Goal: Task Accomplishment & Management: Manage account settings

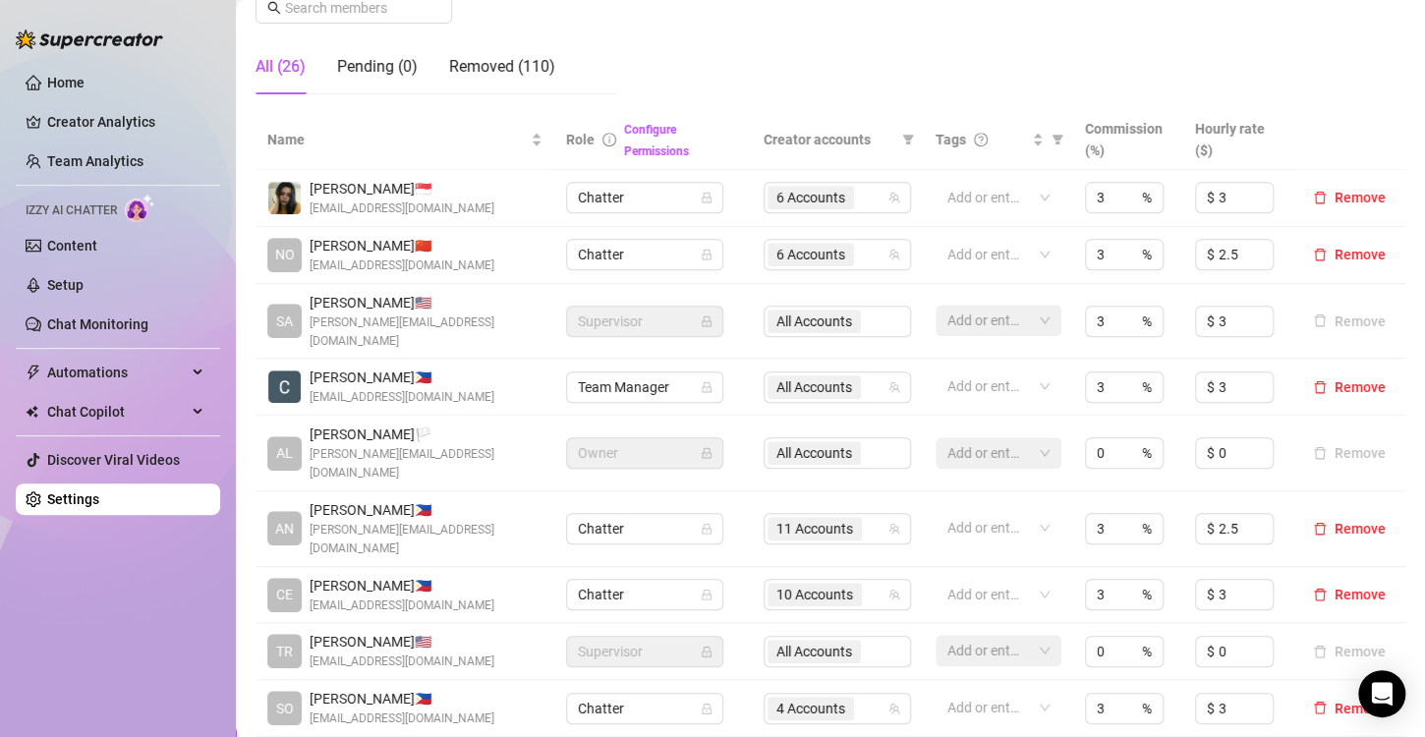
click at [137, 605] on div "Home Creator Analytics Team Analytics Izzy AI Chatter Content Setup Chat Monito…" at bounding box center [118, 359] width 204 height 719
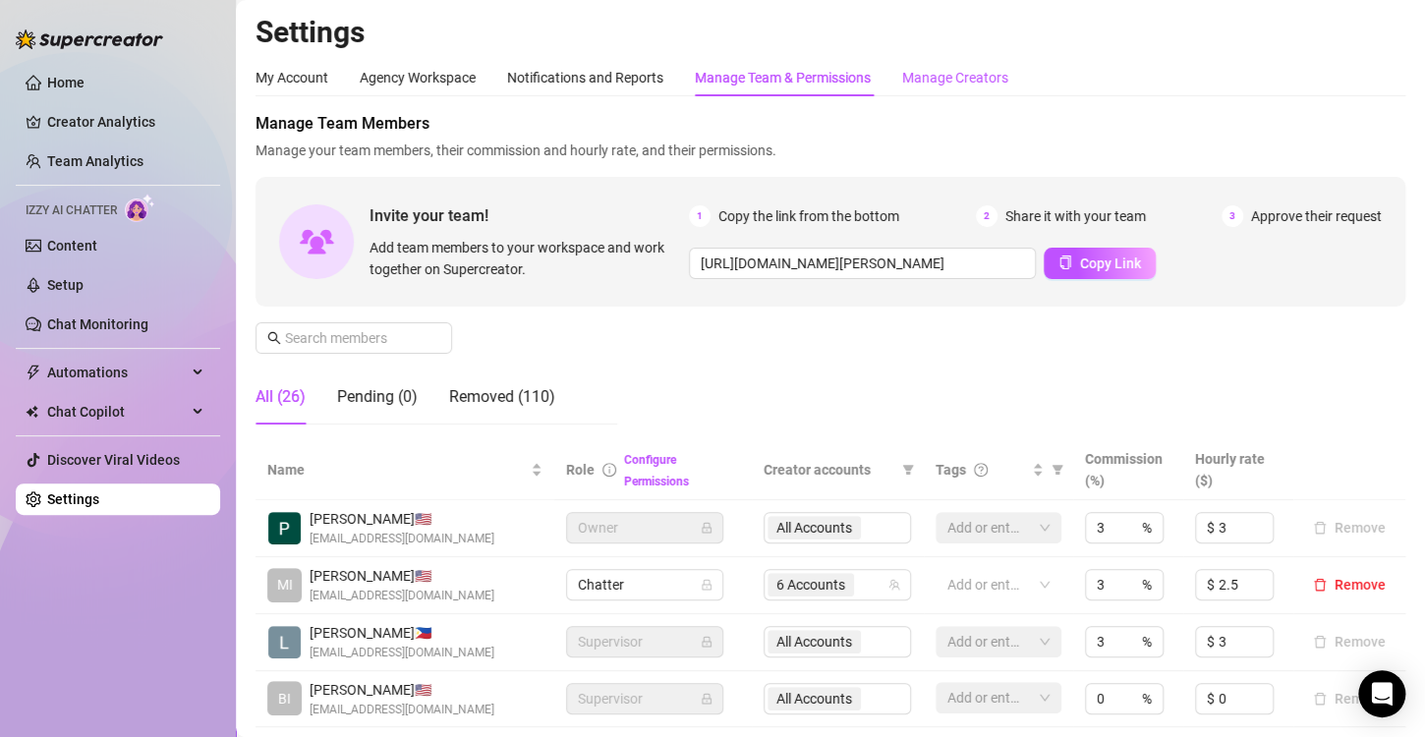
click at [973, 67] on div "Manage Creators" at bounding box center [955, 78] width 106 height 22
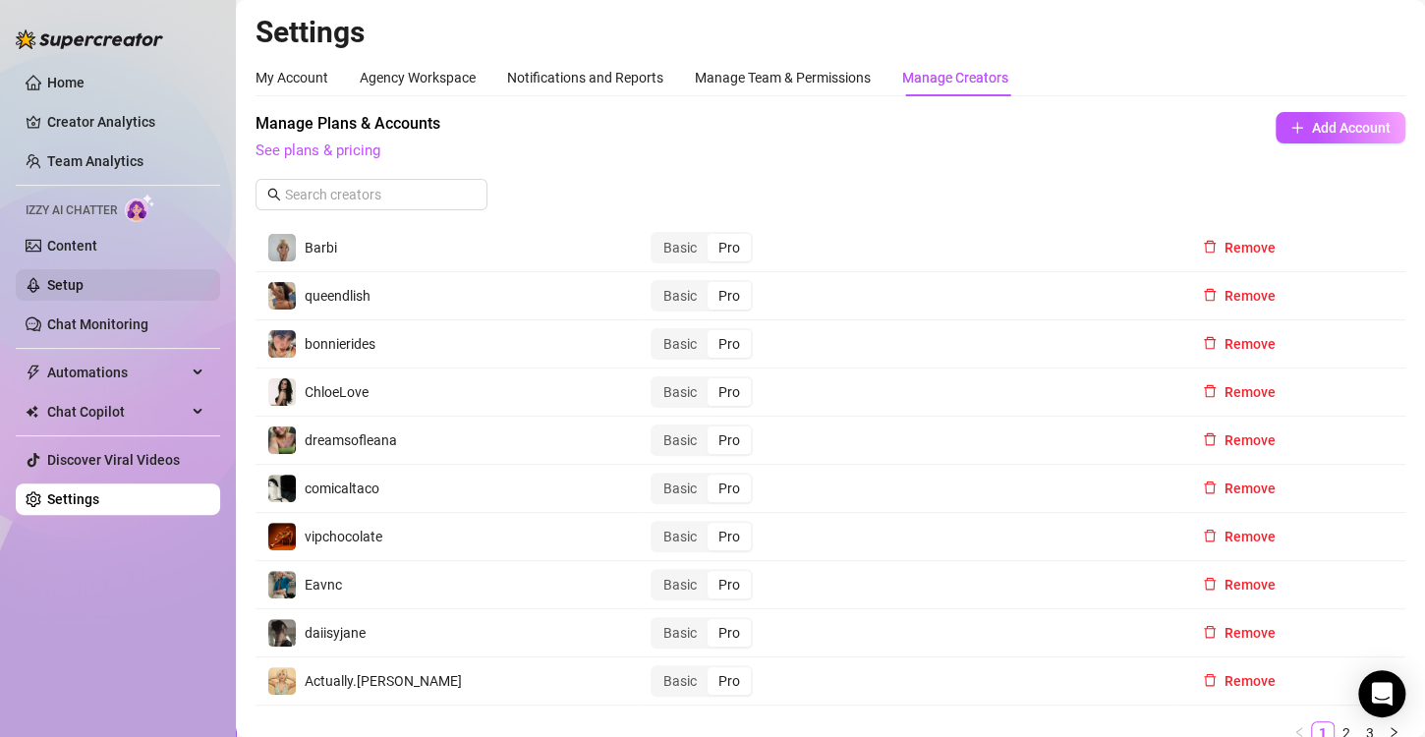
click at [84, 287] on link "Setup" at bounding box center [65, 285] width 36 height 16
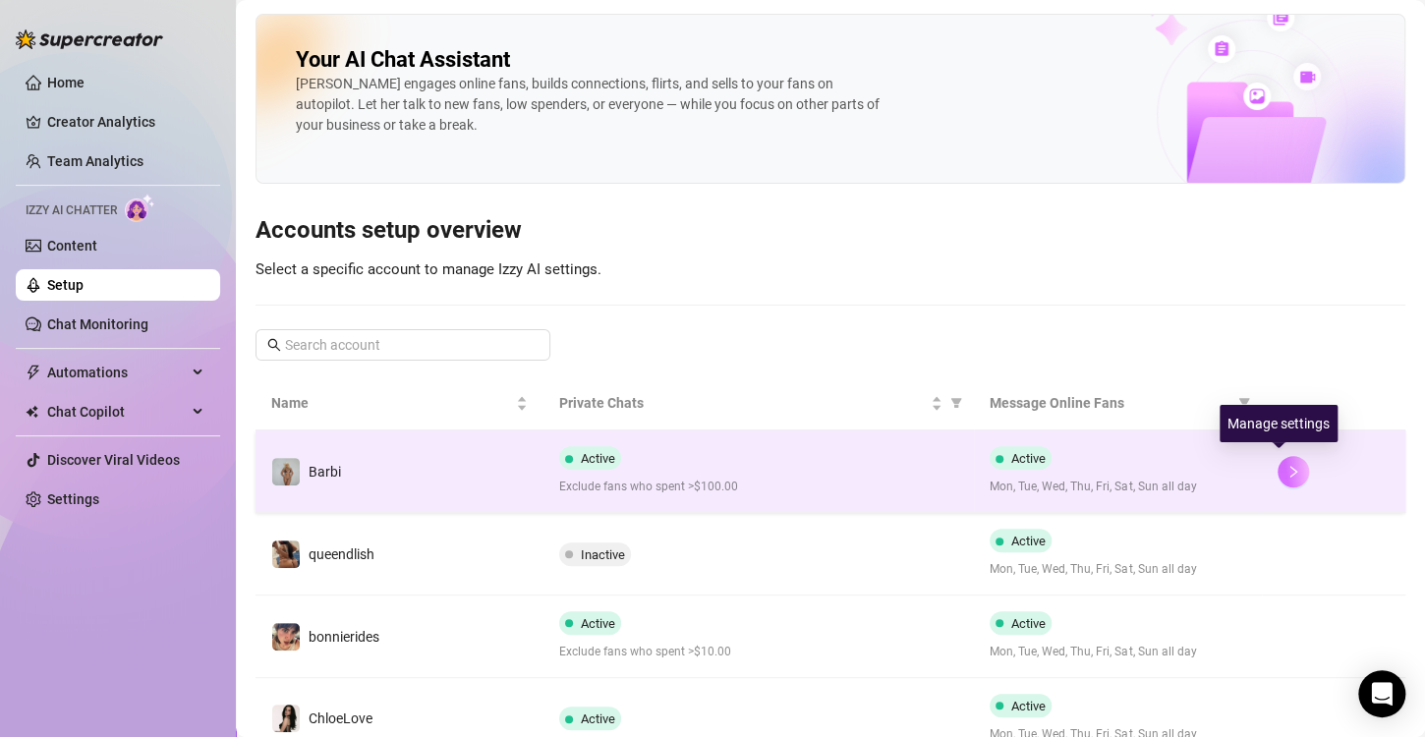
click at [1286, 465] on icon "right" at bounding box center [1293, 472] width 14 height 14
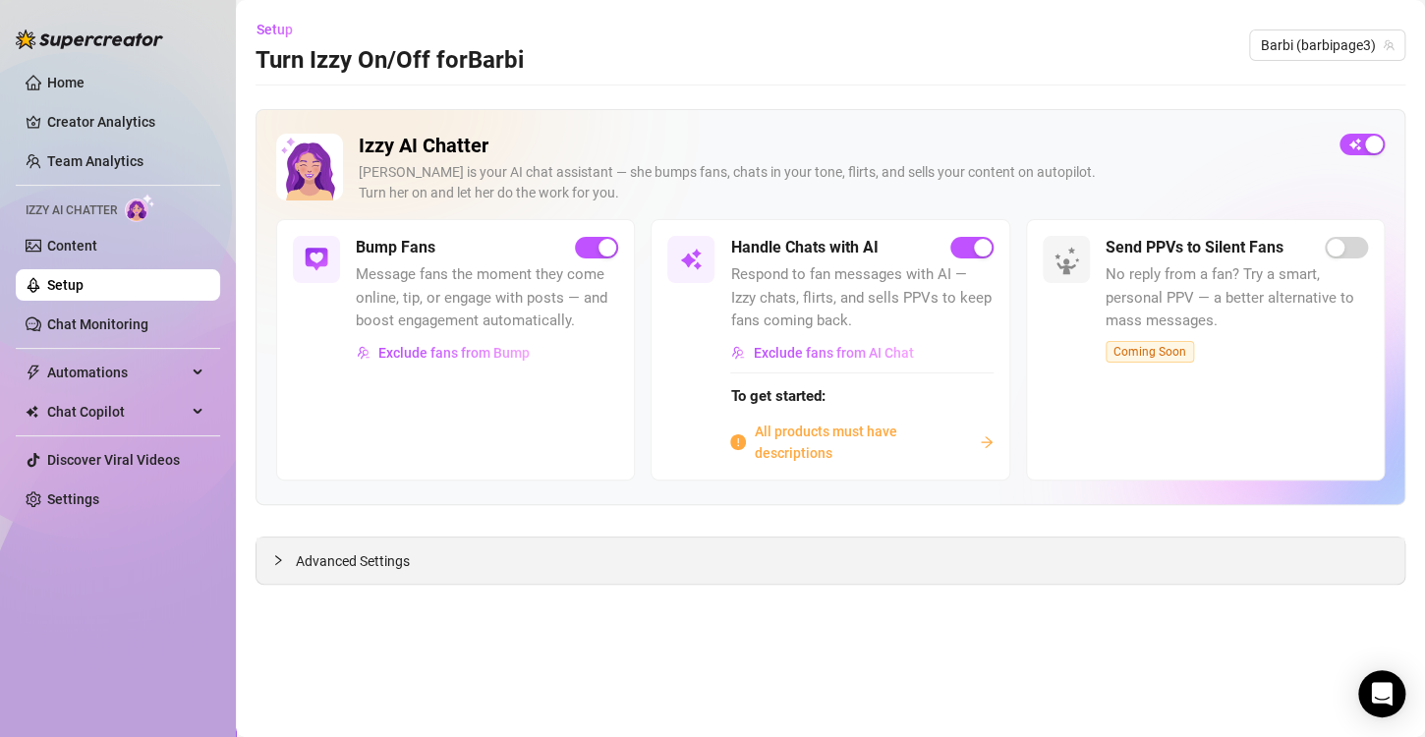
click at [310, 550] on span "Advanced Settings" at bounding box center [353, 561] width 114 height 22
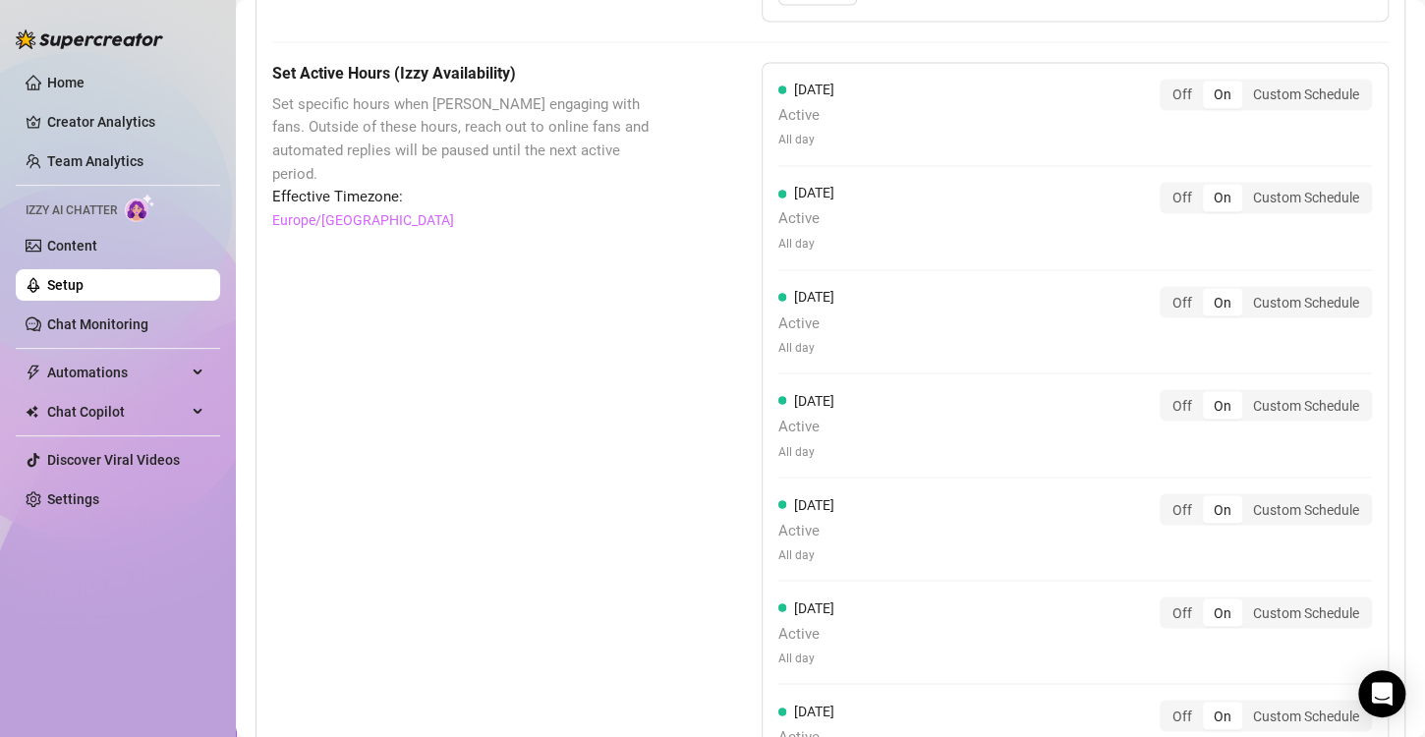
scroll to position [1749, 0]
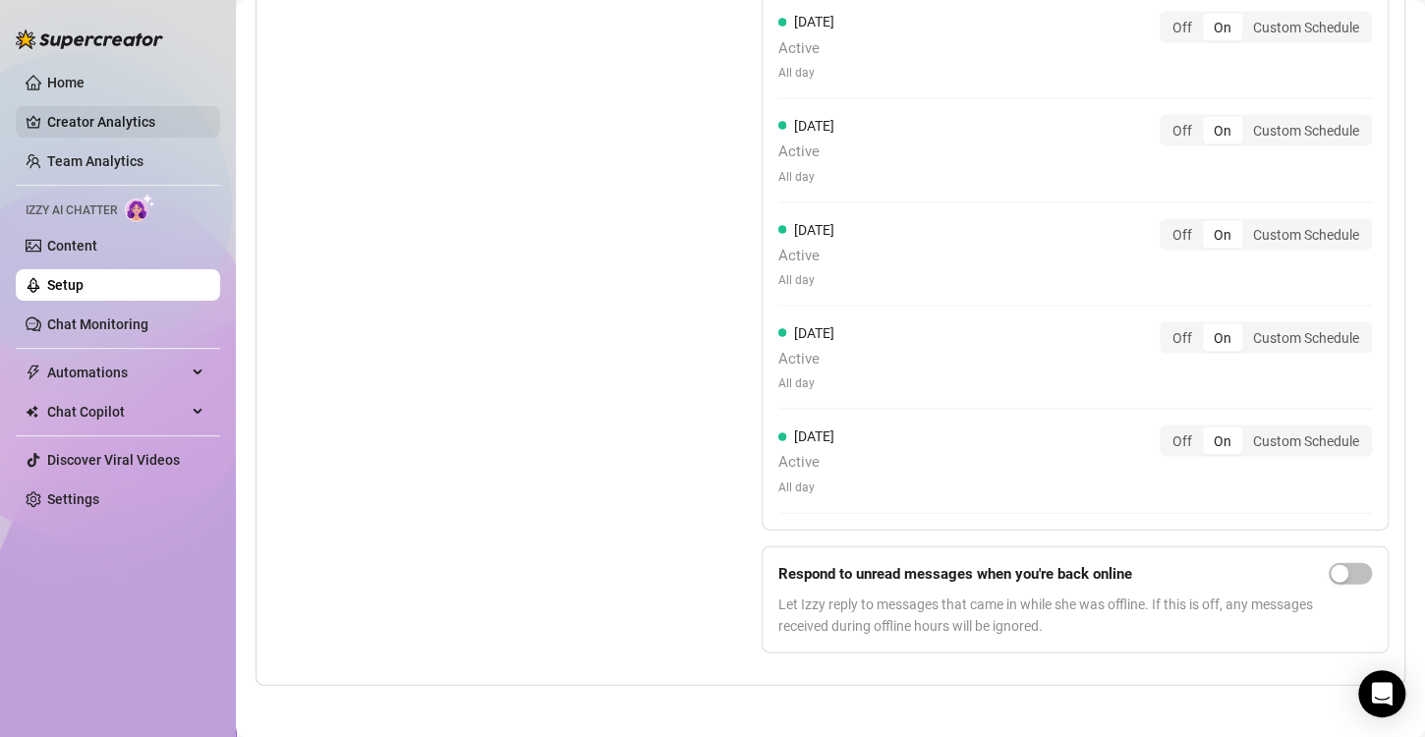
click at [117, 114] on link "Creator Analytics" at bounding box center [125, 121] width 157 height 31
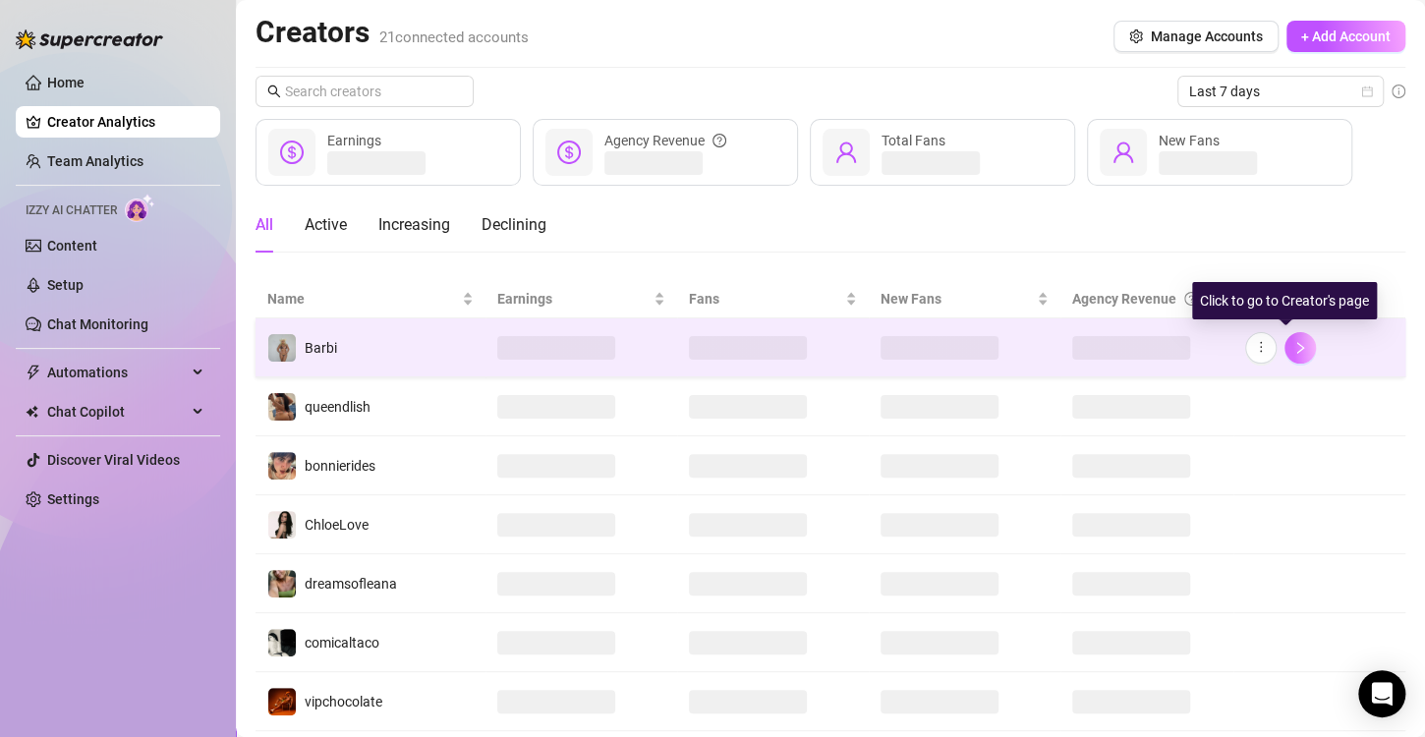
click at [1293, 348] on icon "right" at bounding box center [1300, 348] width 14 height 14
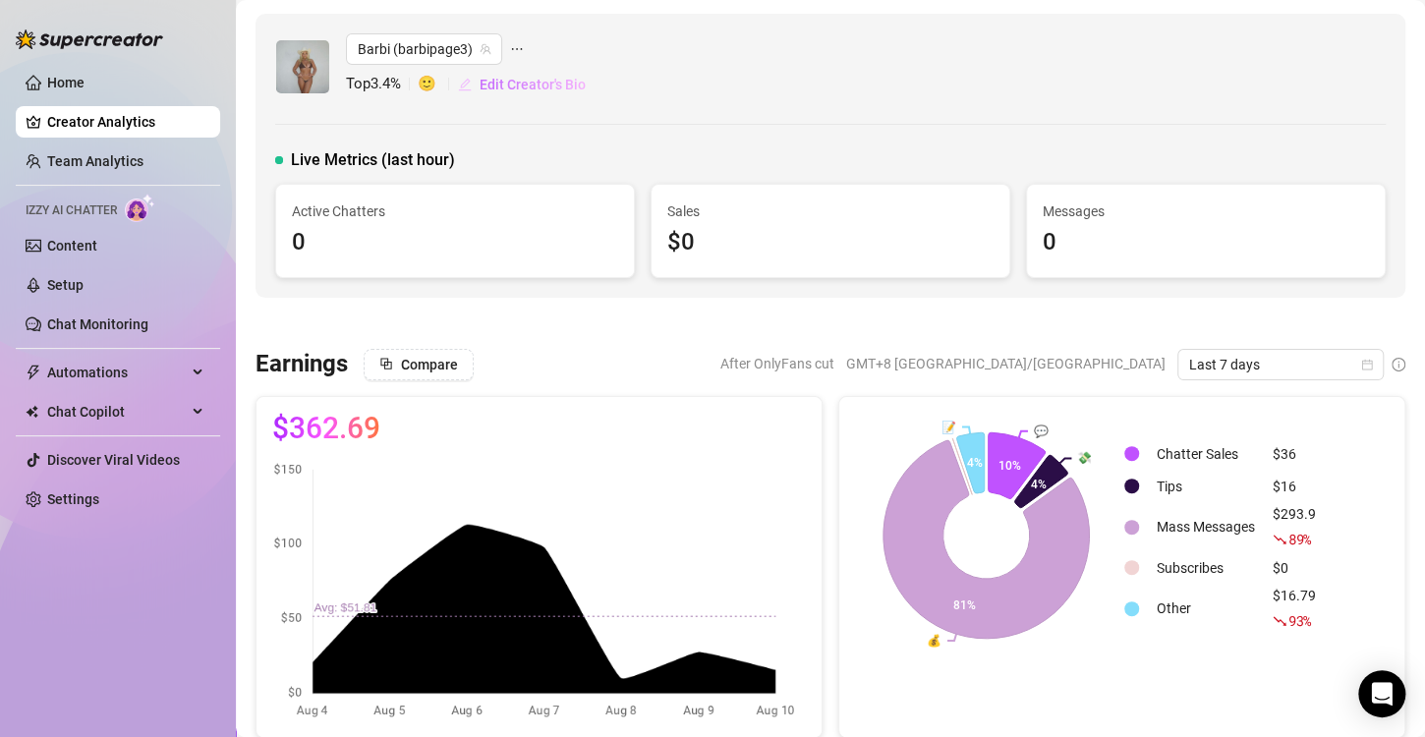
click at [528, 77] on span "Edit Creator's Bio" at bounding box center [533, 85] width 106 height 16
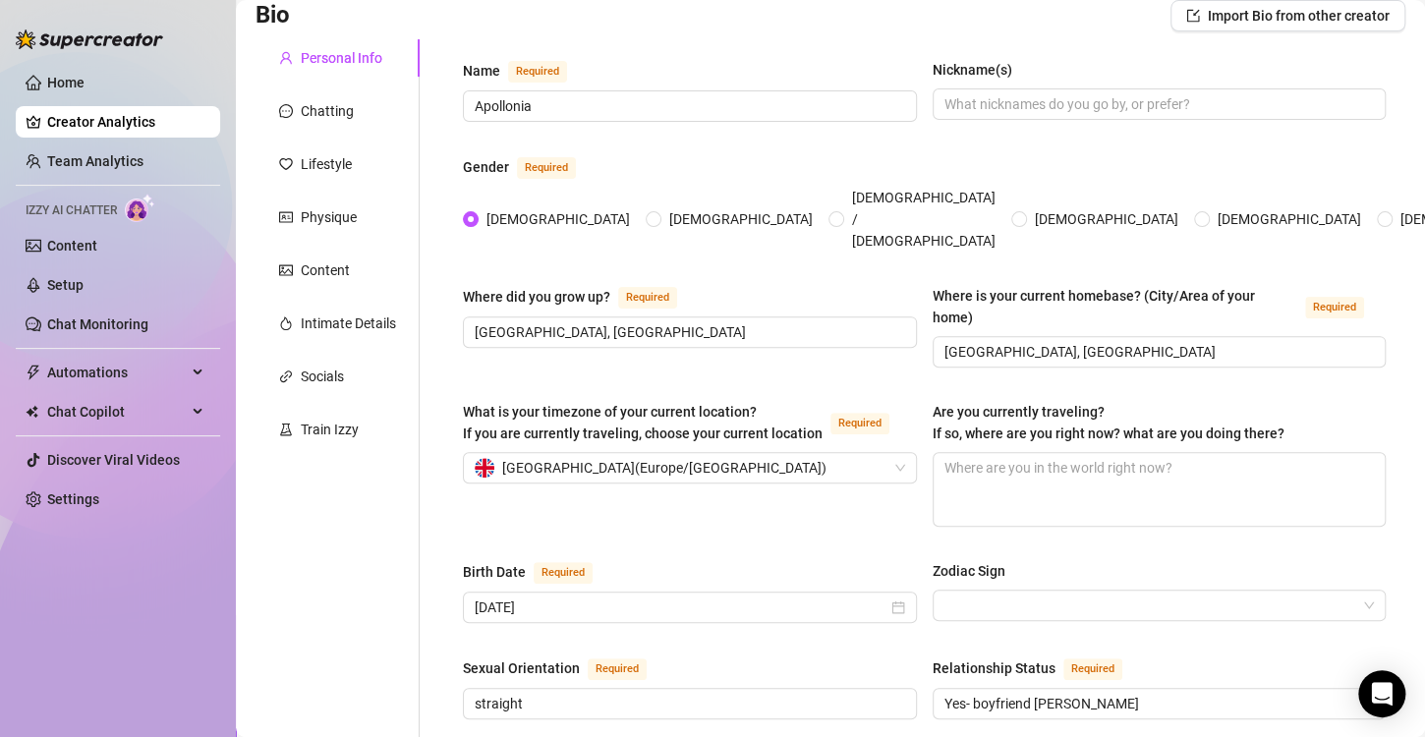
scroll to position [36, 0]
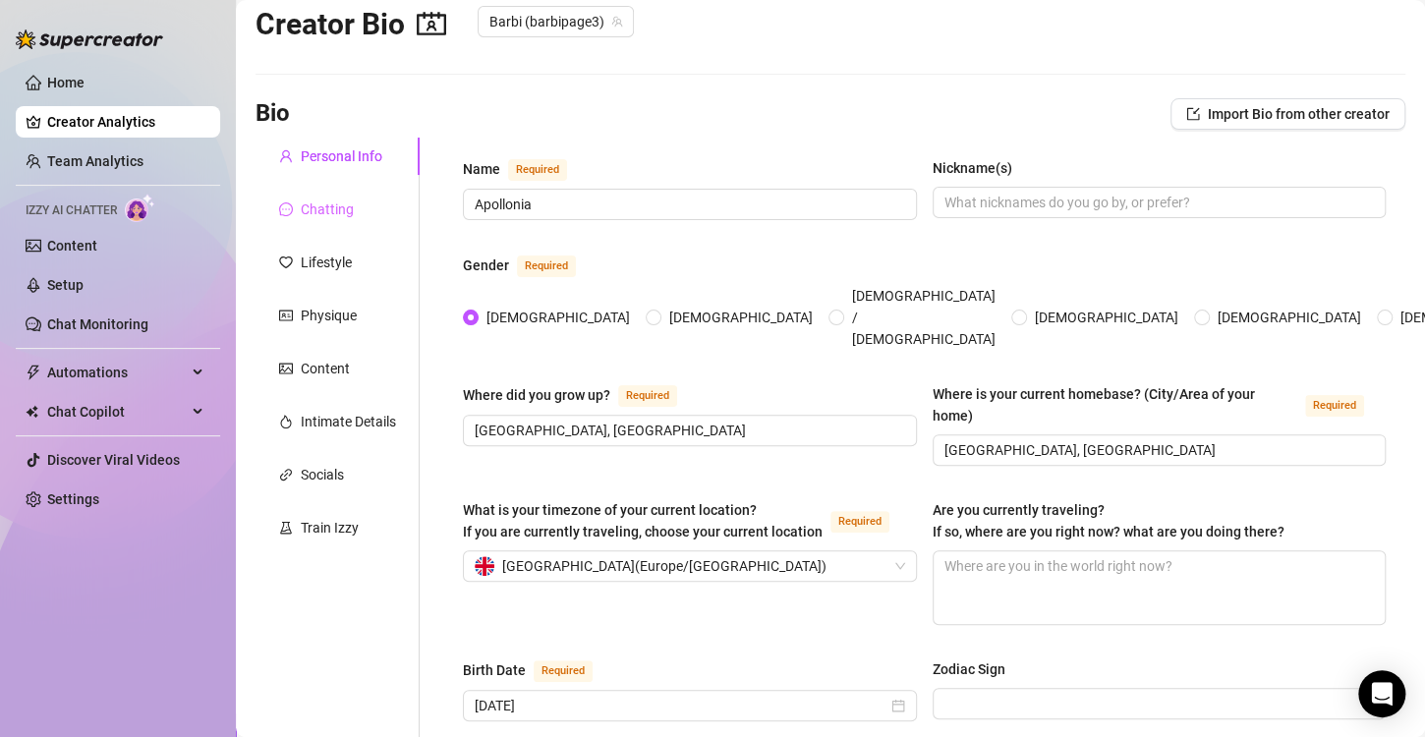
click at [345, 192] on div "Chatting" at bounding box center [338, 209] width 164 height 37
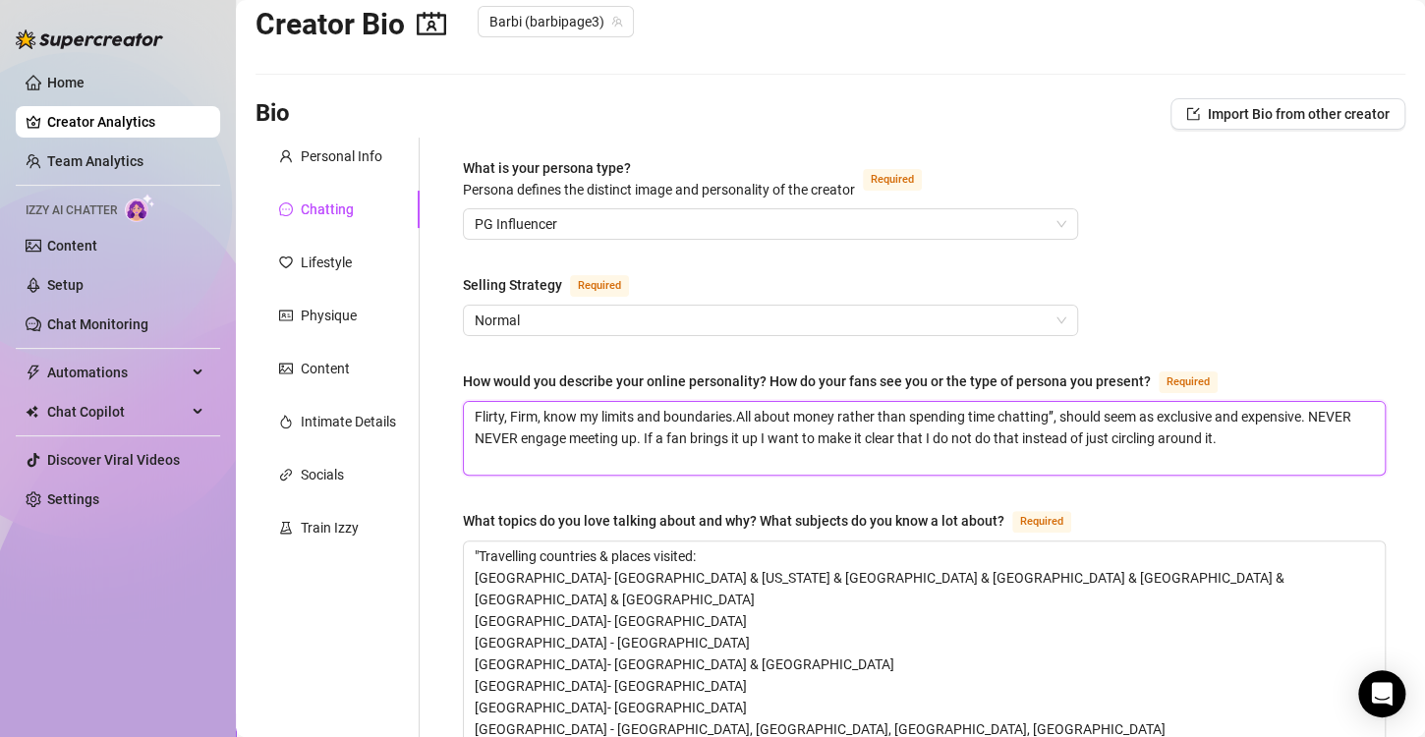
click at [1266, 444] on textarea "Flirty, Firm, know my limits and boundaries.All about money rather than spendin…" at bounding box center [924, 438] width 921 height 73
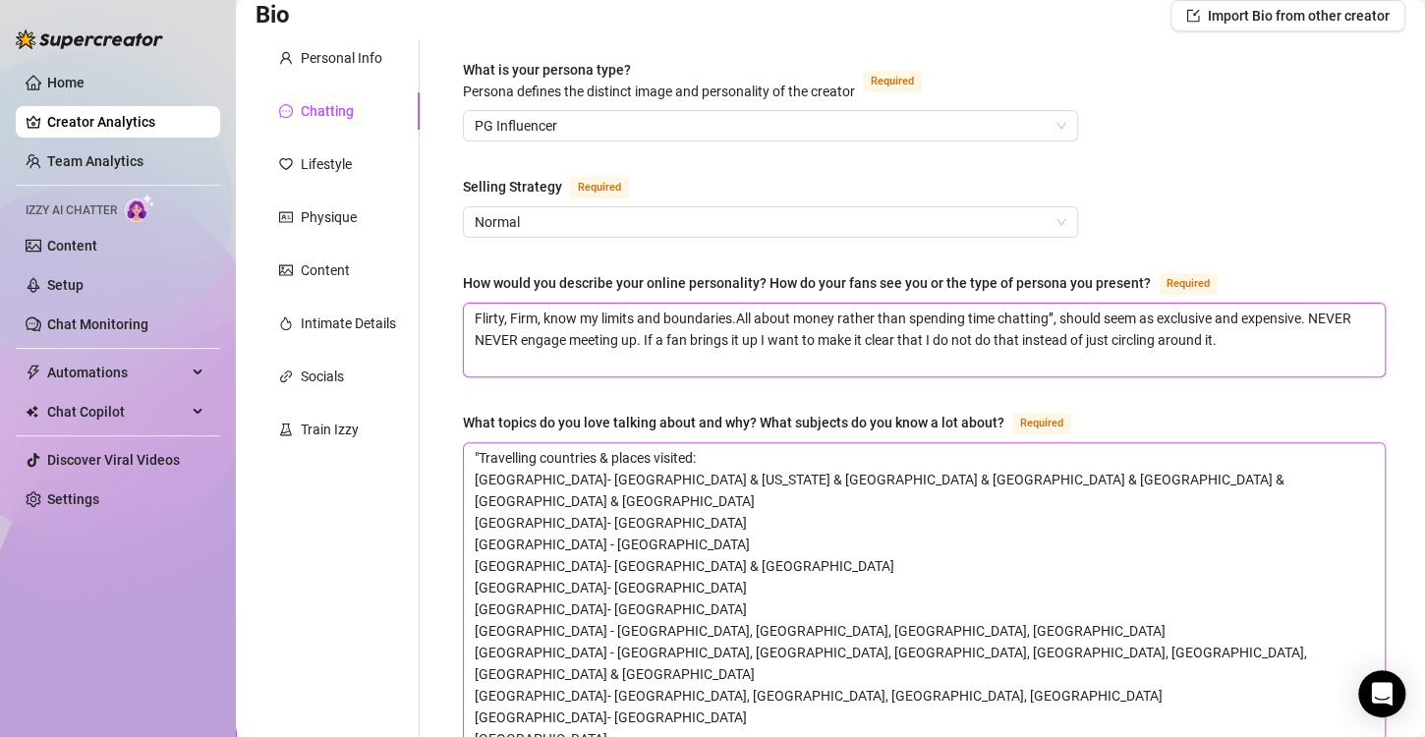
scroll to position [233, 0]
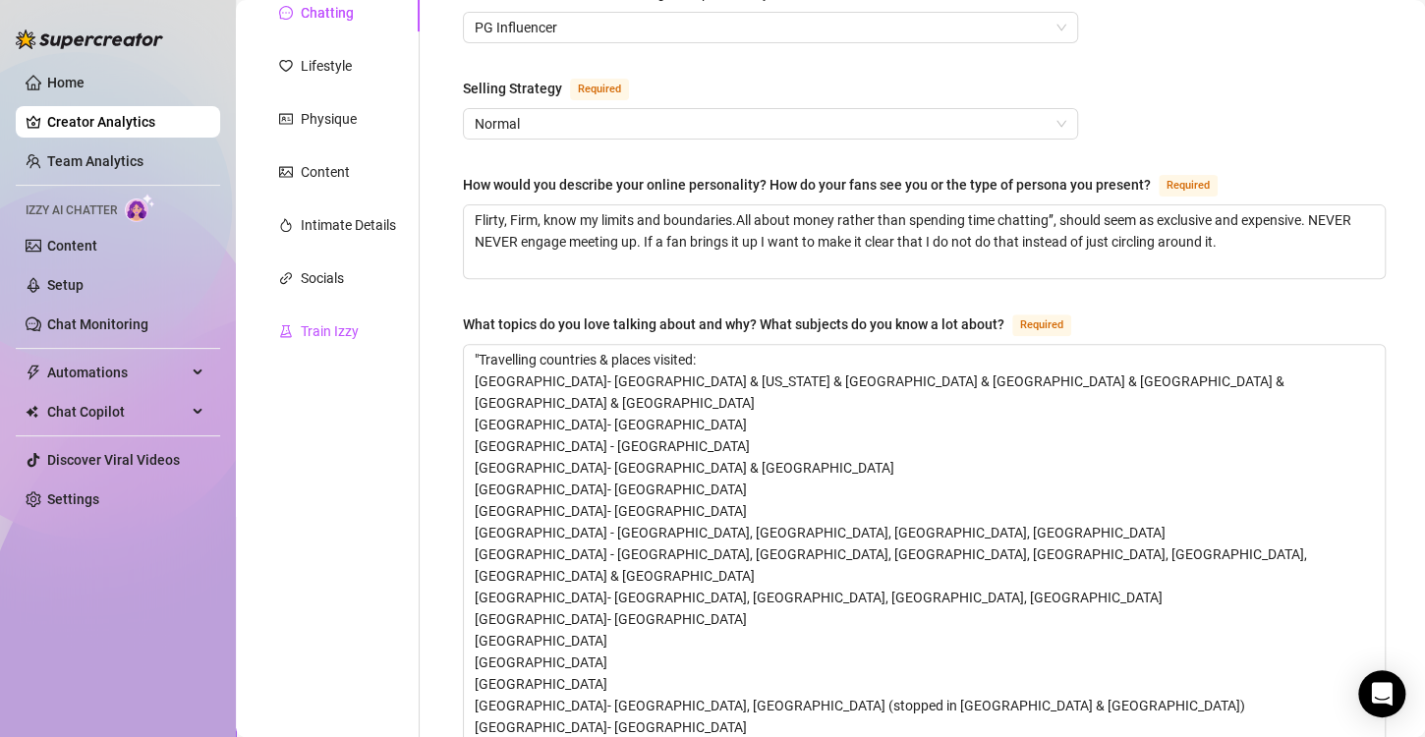
click at [350, 323] on div "Train Izzy" at bounding box center [330, 331] width 58 height 22
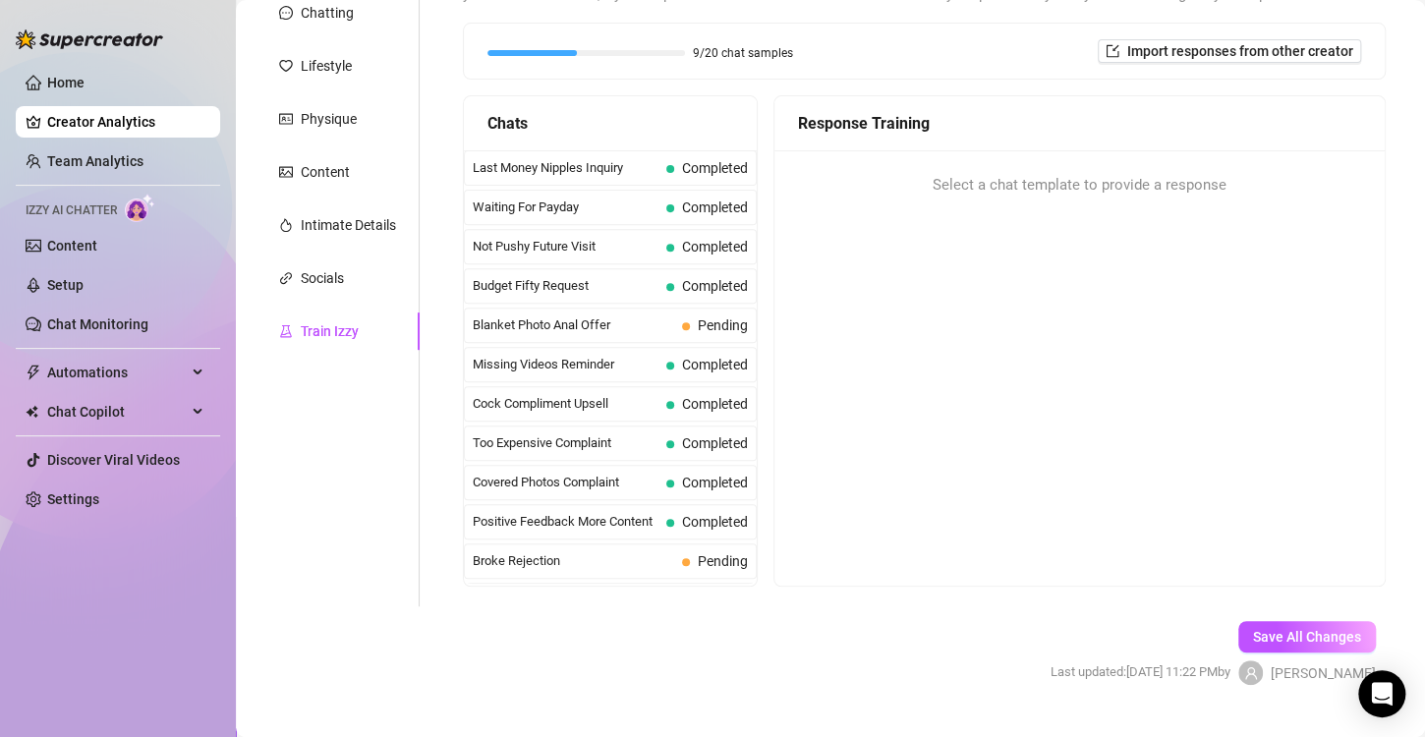
click at [1039, 182] on span "Select a chat template to provide a response" at bounding box center [1080, 186] width 294 height 24
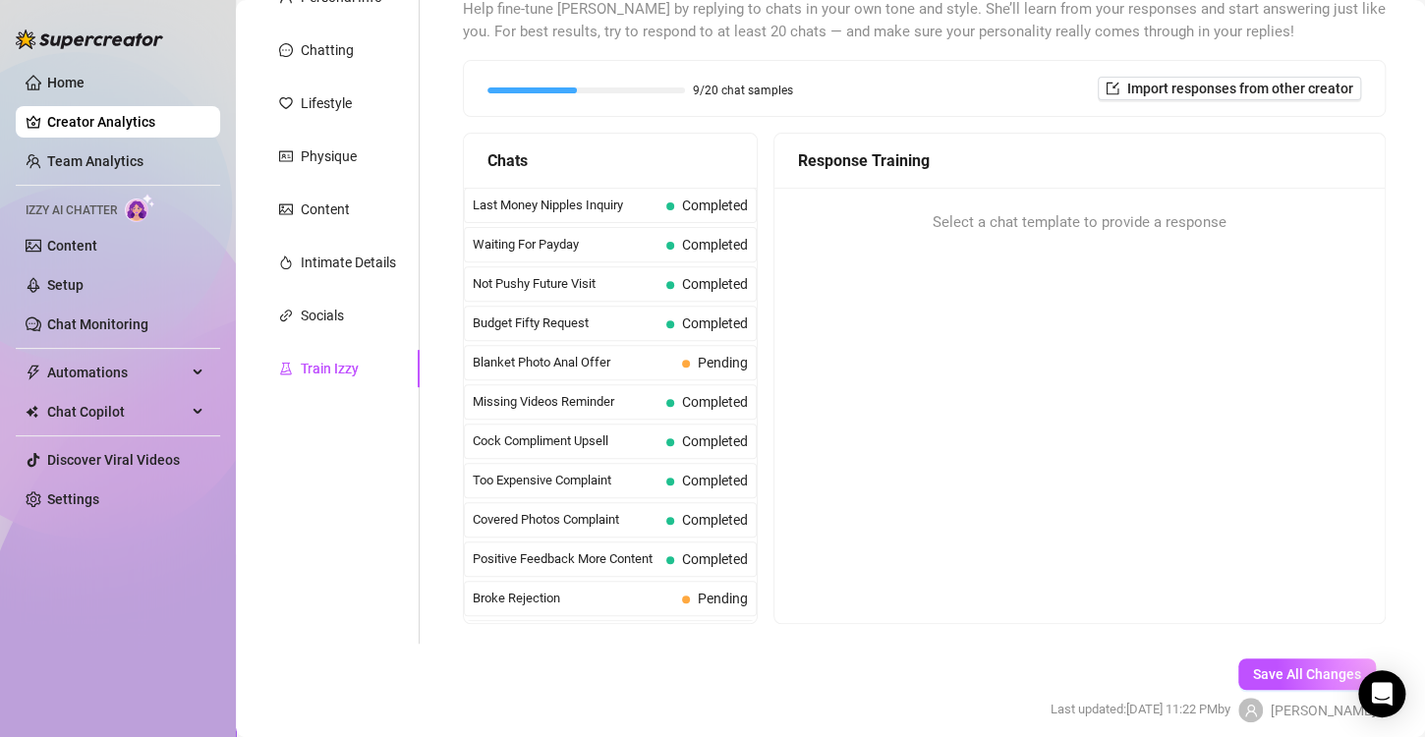
scroll to position [77, 0]
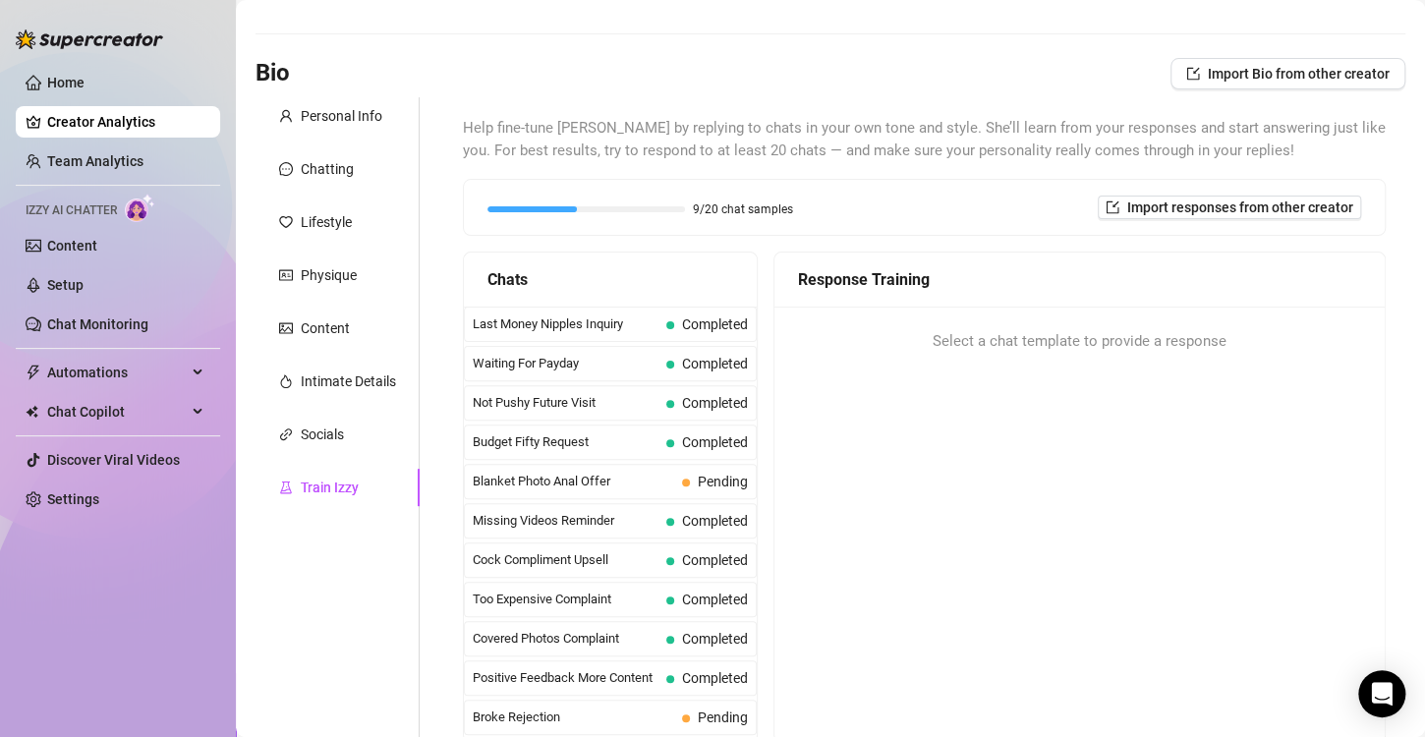
click at [1076, 352] on div "Select a chat template to provide a response" at bounding box center [1079, 342] width 610 height 71
click at [1064, 338] on span "Select a chat template to provide a response" at bounding box center [1080, 342] width 294 height 24
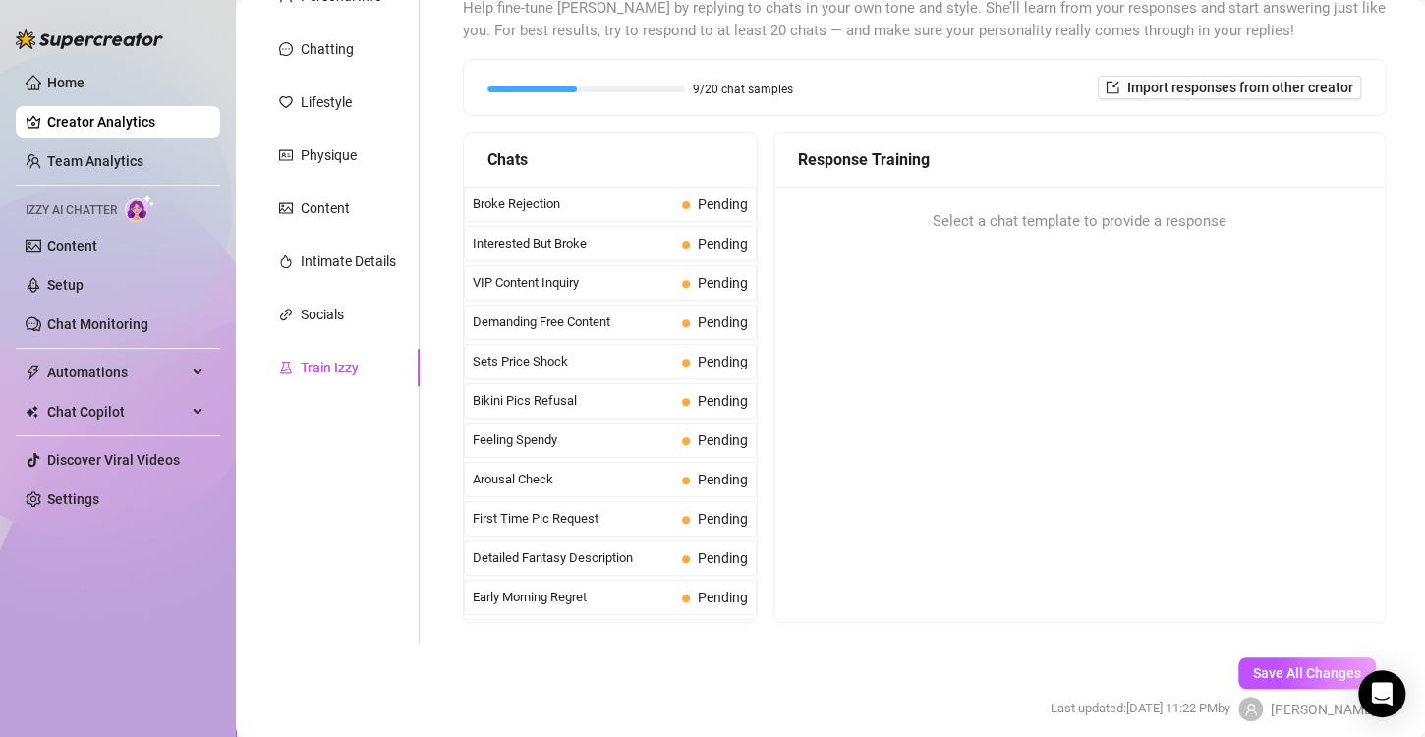
scroll to position [175, 0]
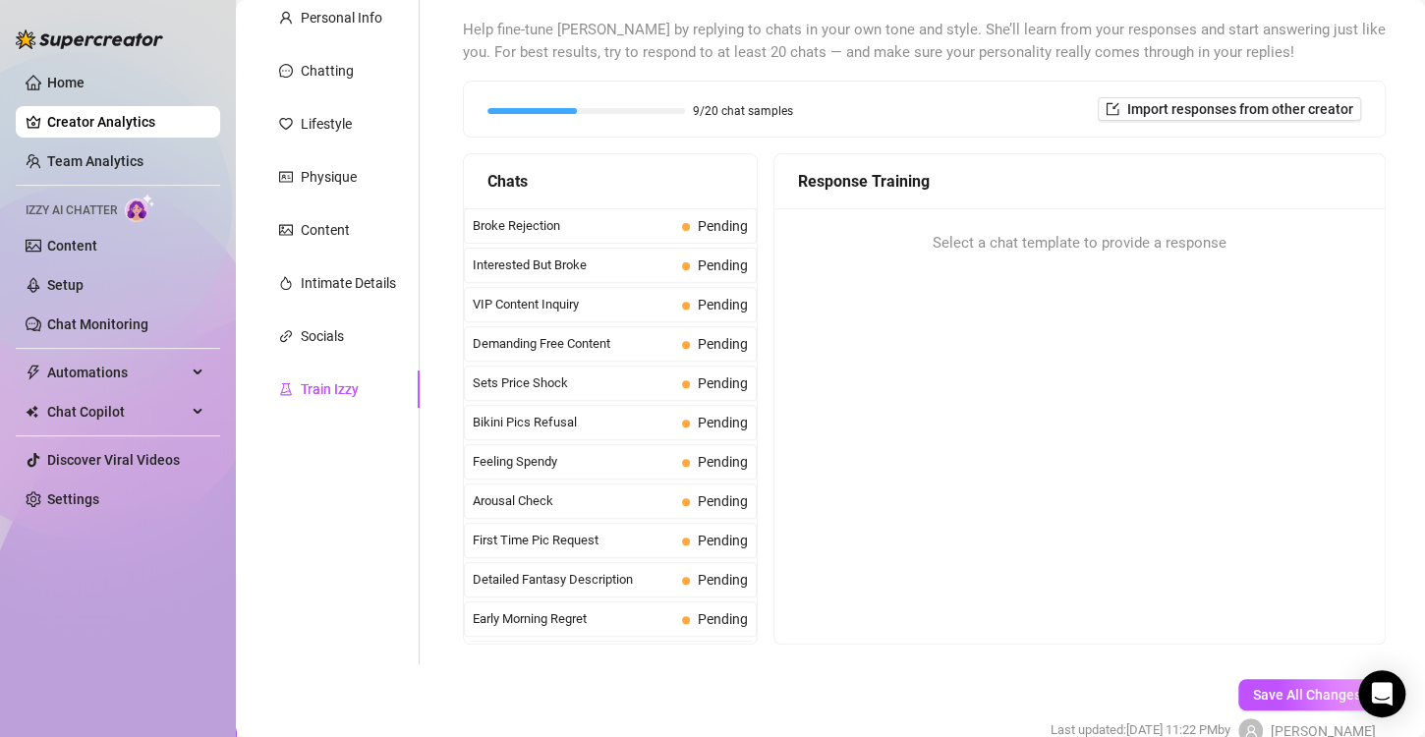
click at [1095, 243] on span "Select a chat template to provide a response" at bounding box center [1080, 244] width 294 height 24
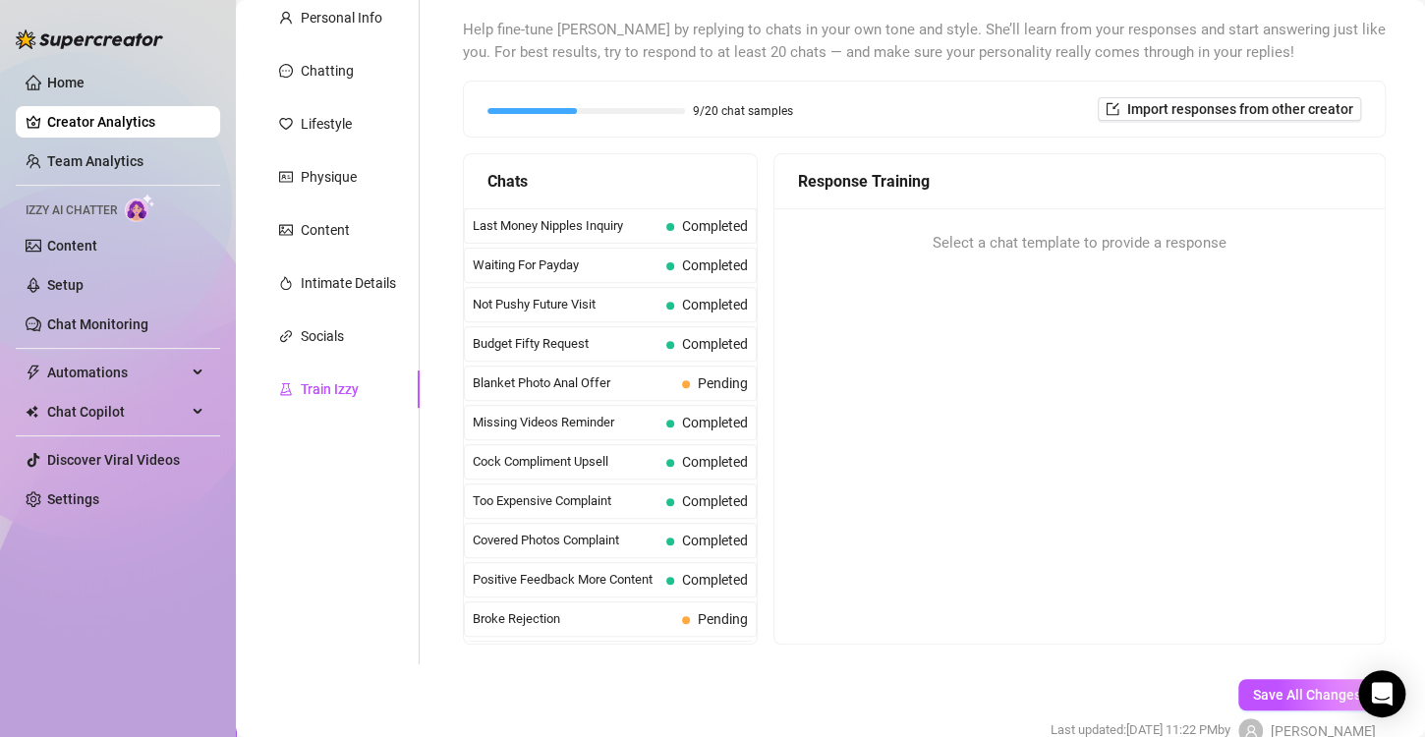
scroll to position [393, 0]
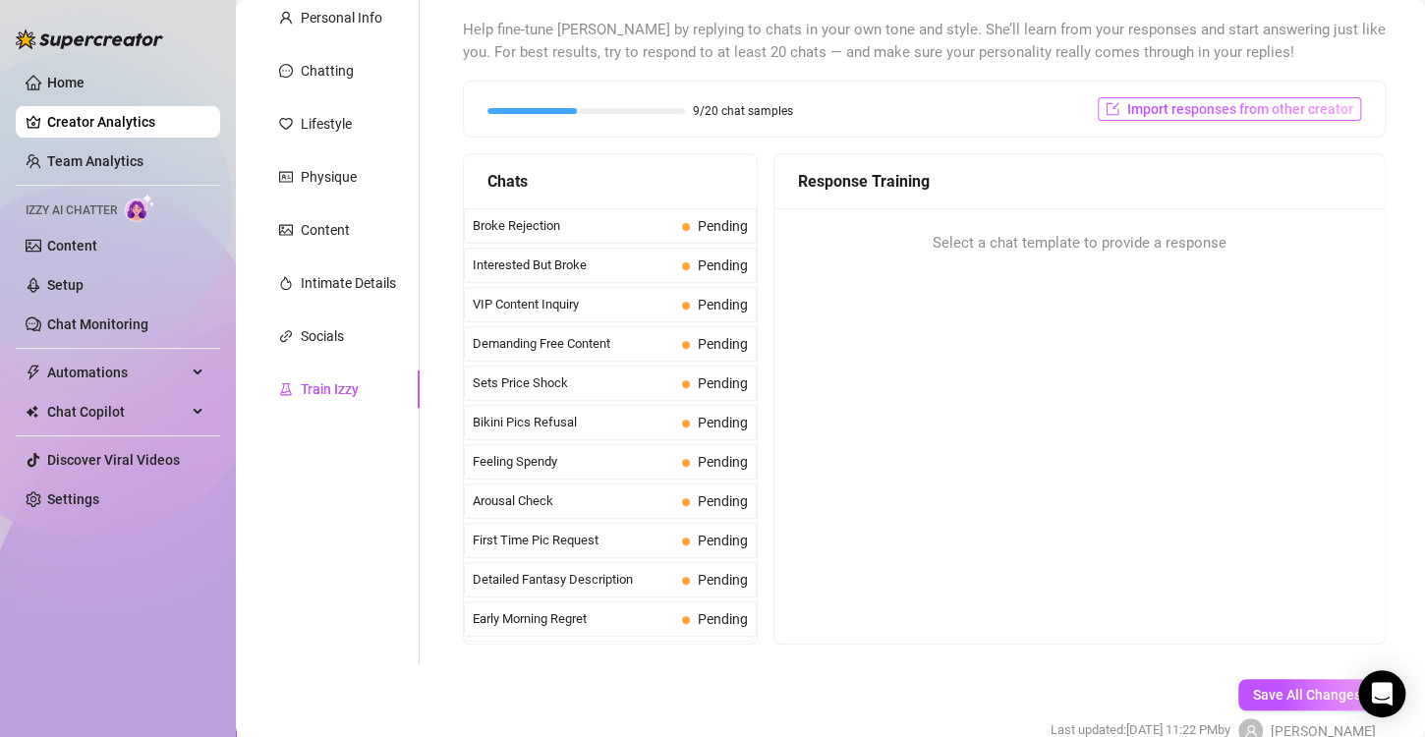
click at [1180, 110] on span "Import responses from other creator" at bounding box center [1240, 109] width 226 height 16
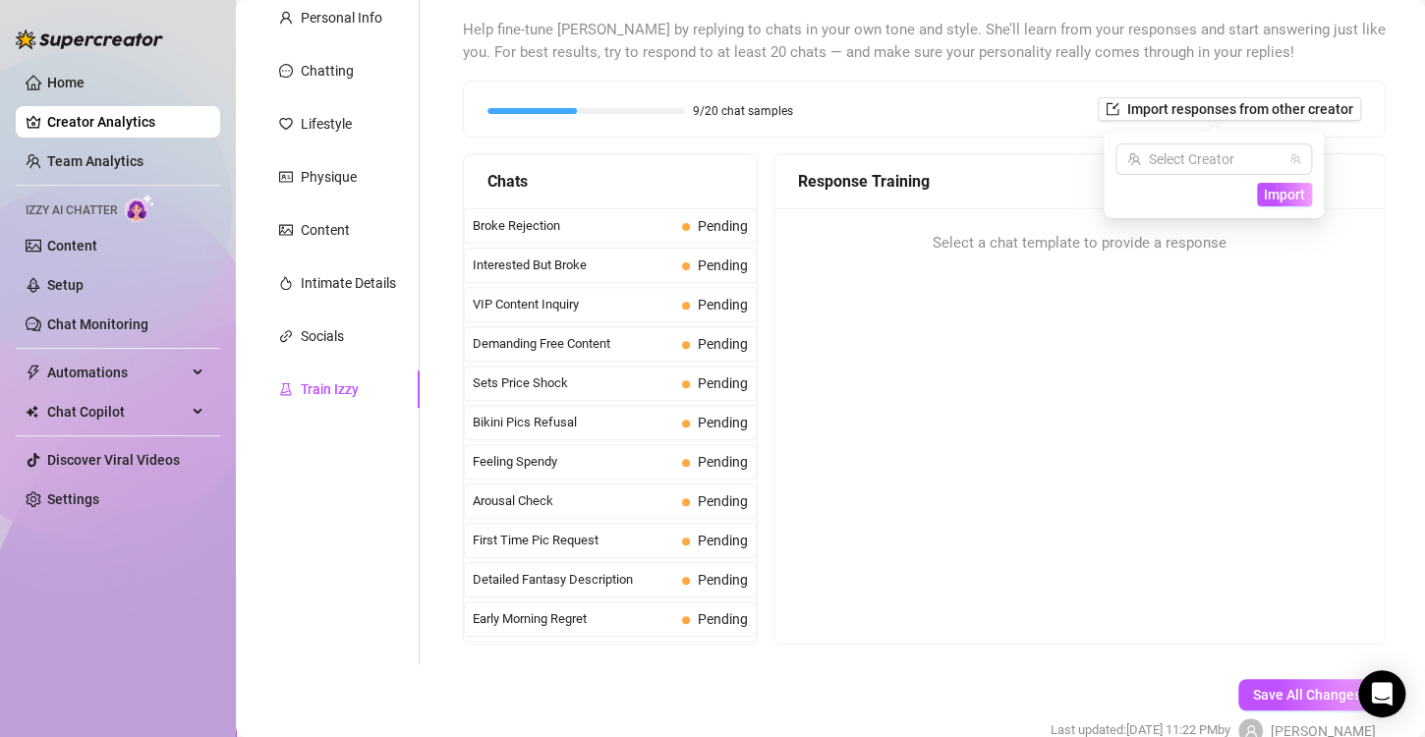
click at [1072, 367] on div "Response Training Select a chat template to provide a response" at bounding box center [1079, 398] width 612 height 491
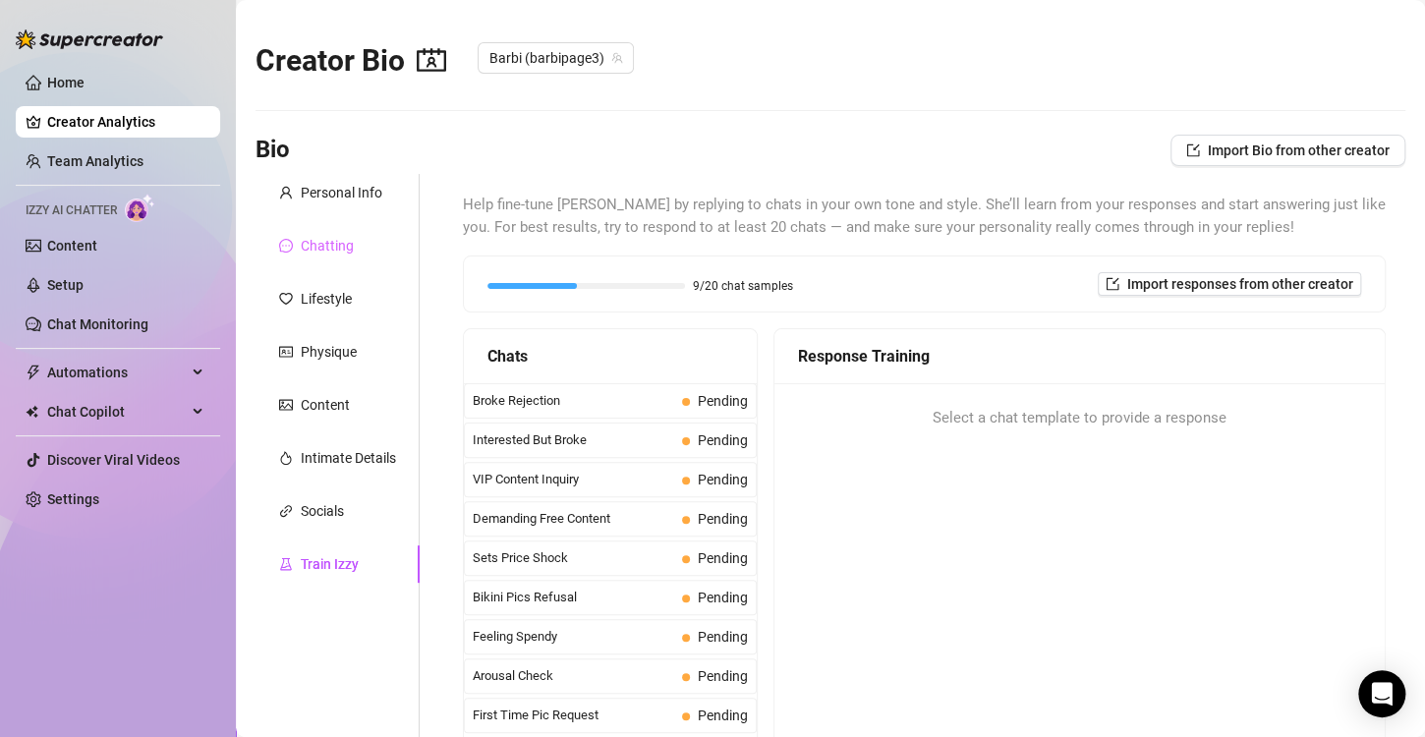
click at [369, 253] on div "Chatting" at bounding box center [338, 245] width 164 height 37
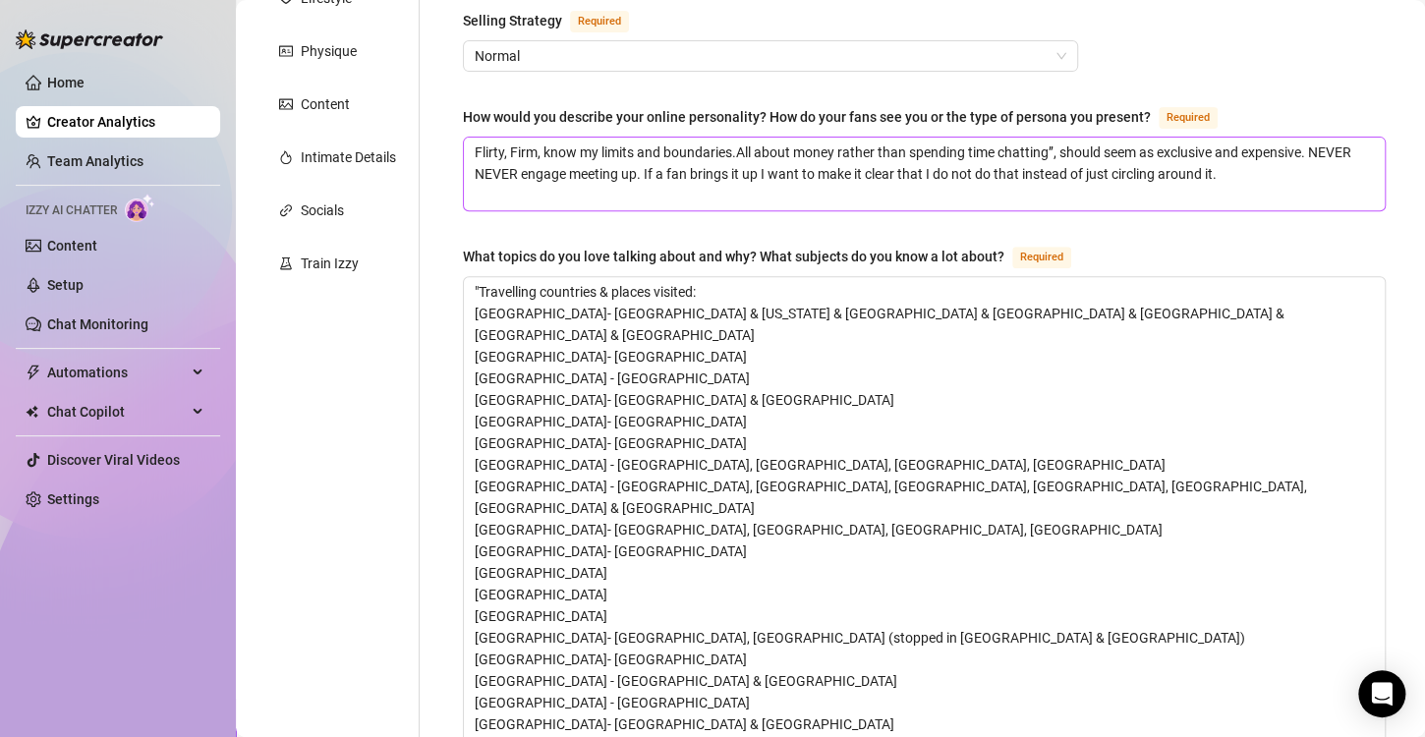
scroll to position [197, 0]
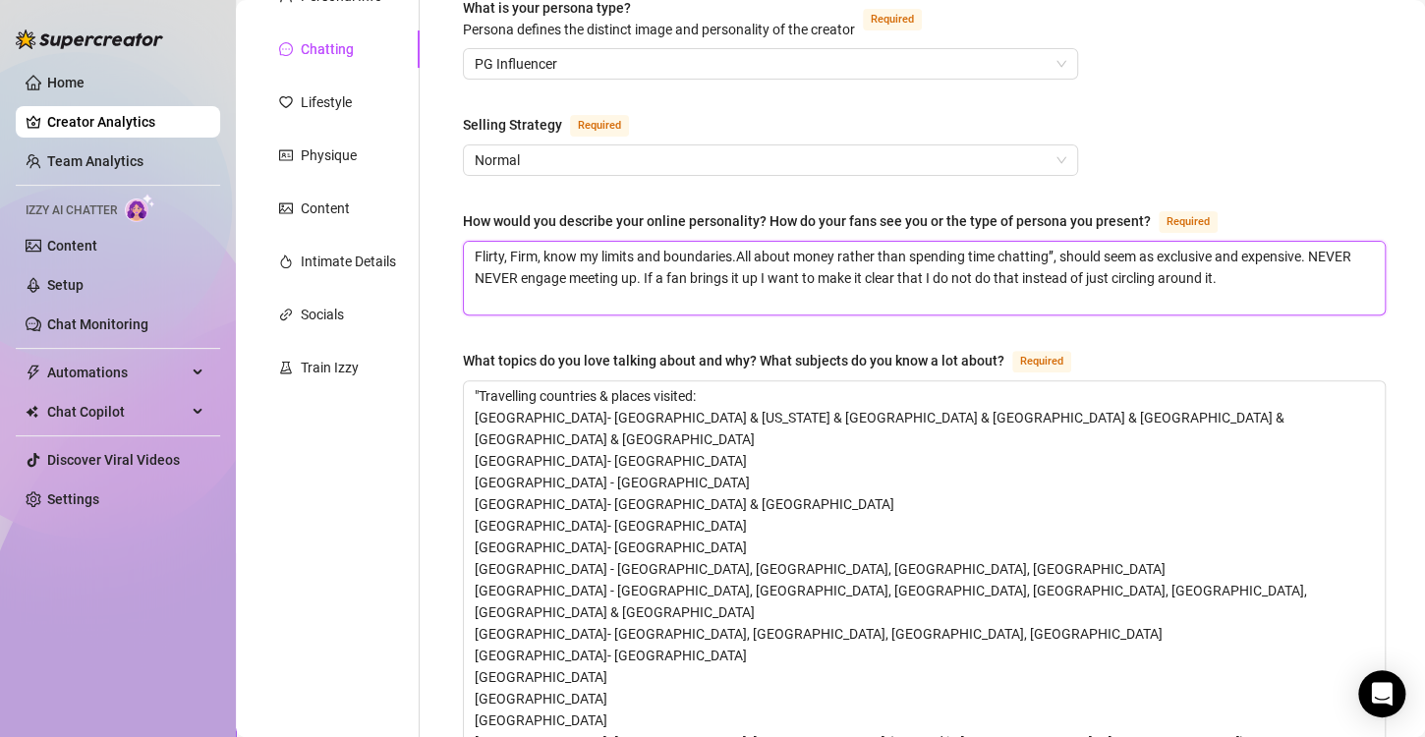
click at [1245, 297] on textarea "Flirty, Firm, know my limits and boundaries.All about money rather than spendin…" at bounding box center [924, 278] width 921 height 73
type textarea "Flirty, Firm, know my limits and boundaries.All about money rather than spendin…"
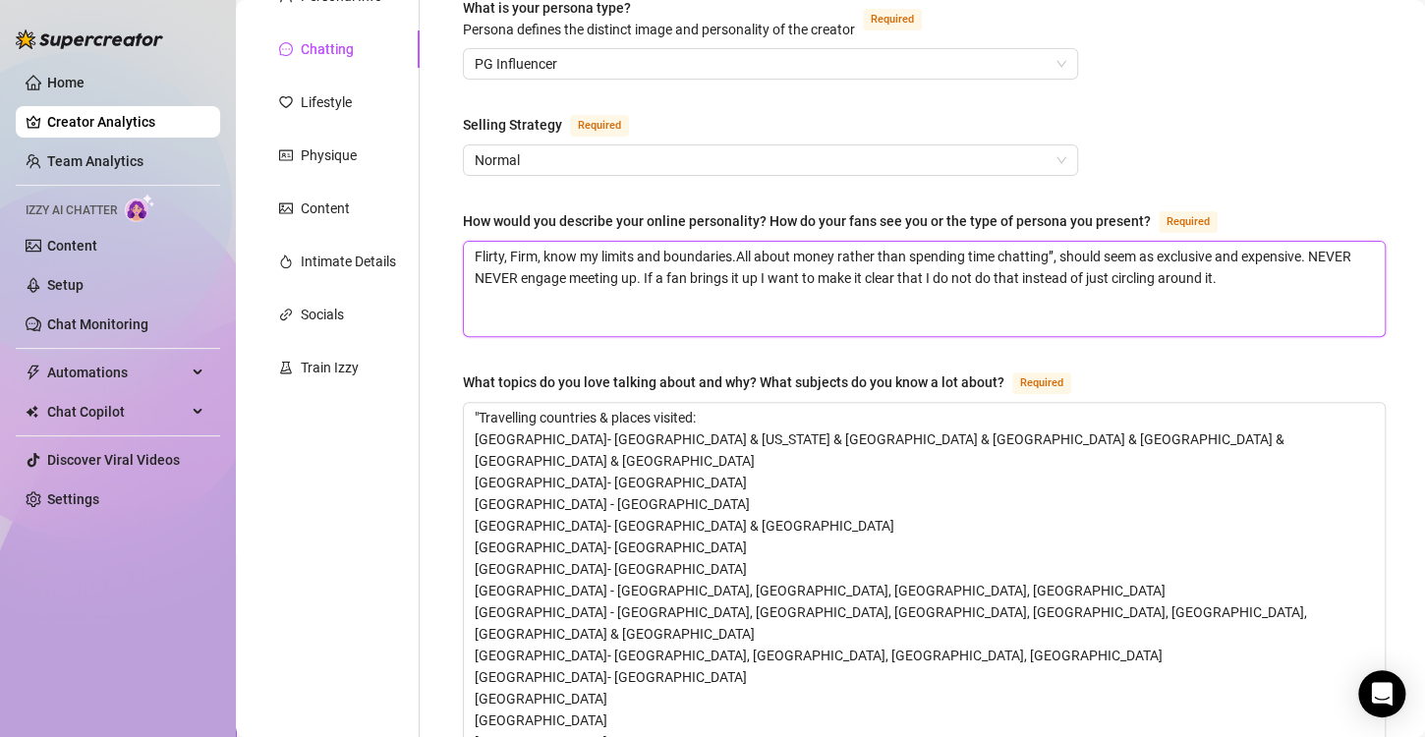
scroll to position [0, 0]
type textarea "Flirty, Firm, know my limits and boundaries.All about money rather than spendin…"
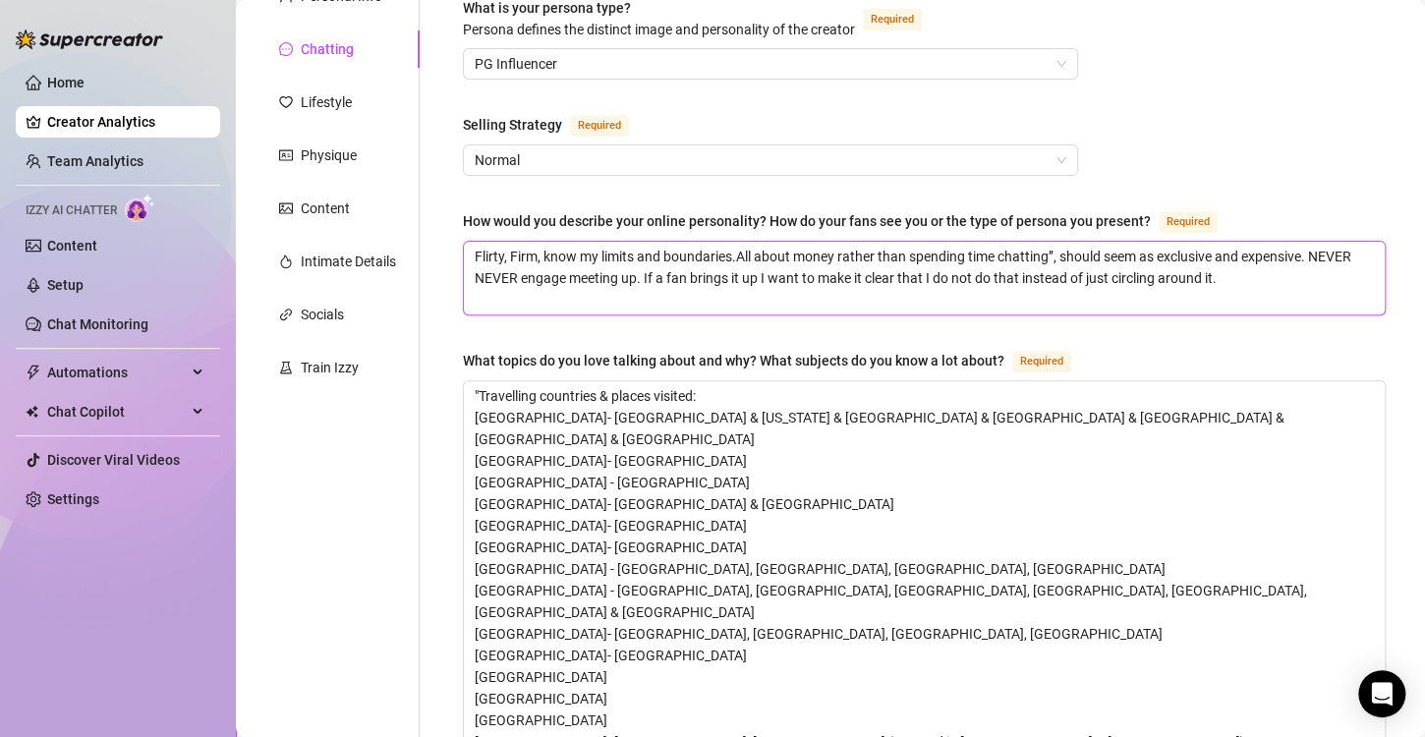
type textarea "Flirty, Firm, know my limits and boundaries.All about money rather than spendin…"
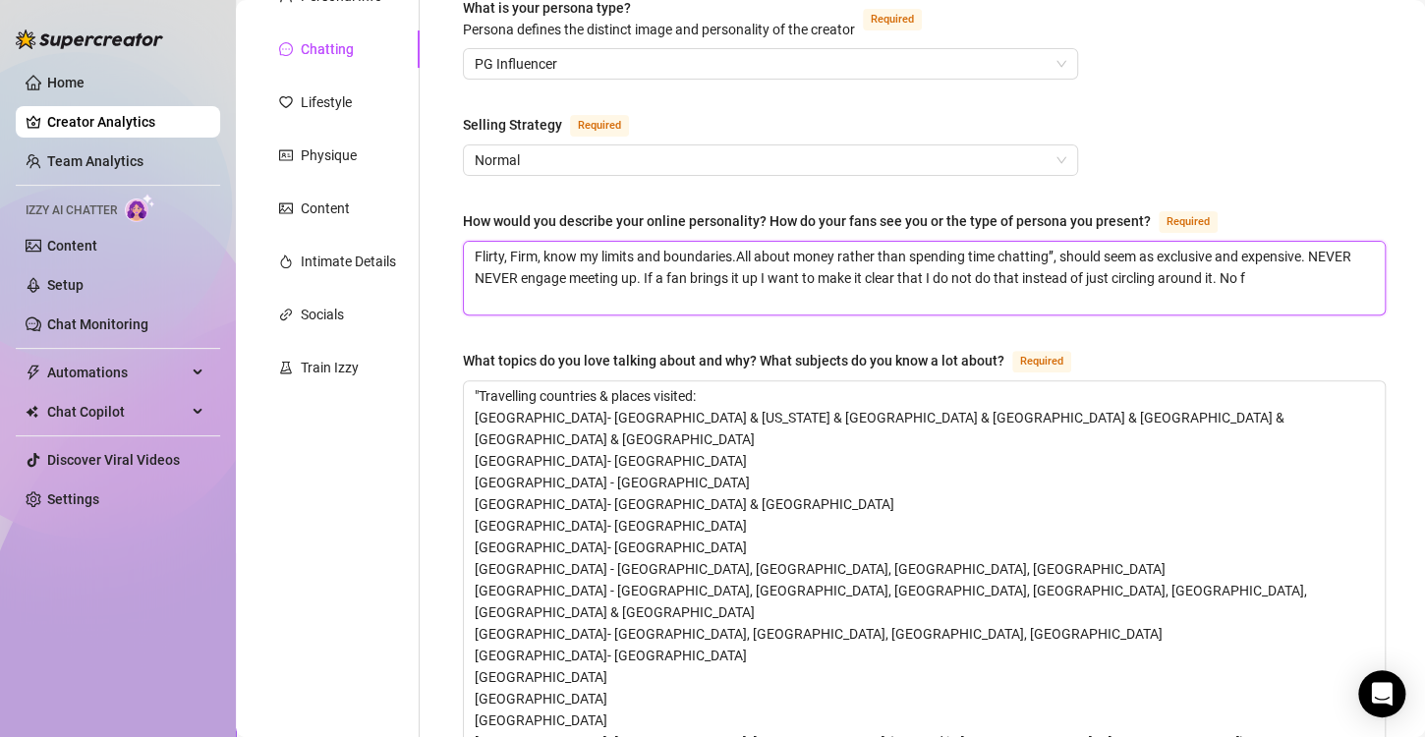
type textarea "Flirty, Firm, know my limits and boundaries.All about money rather than spendin…"
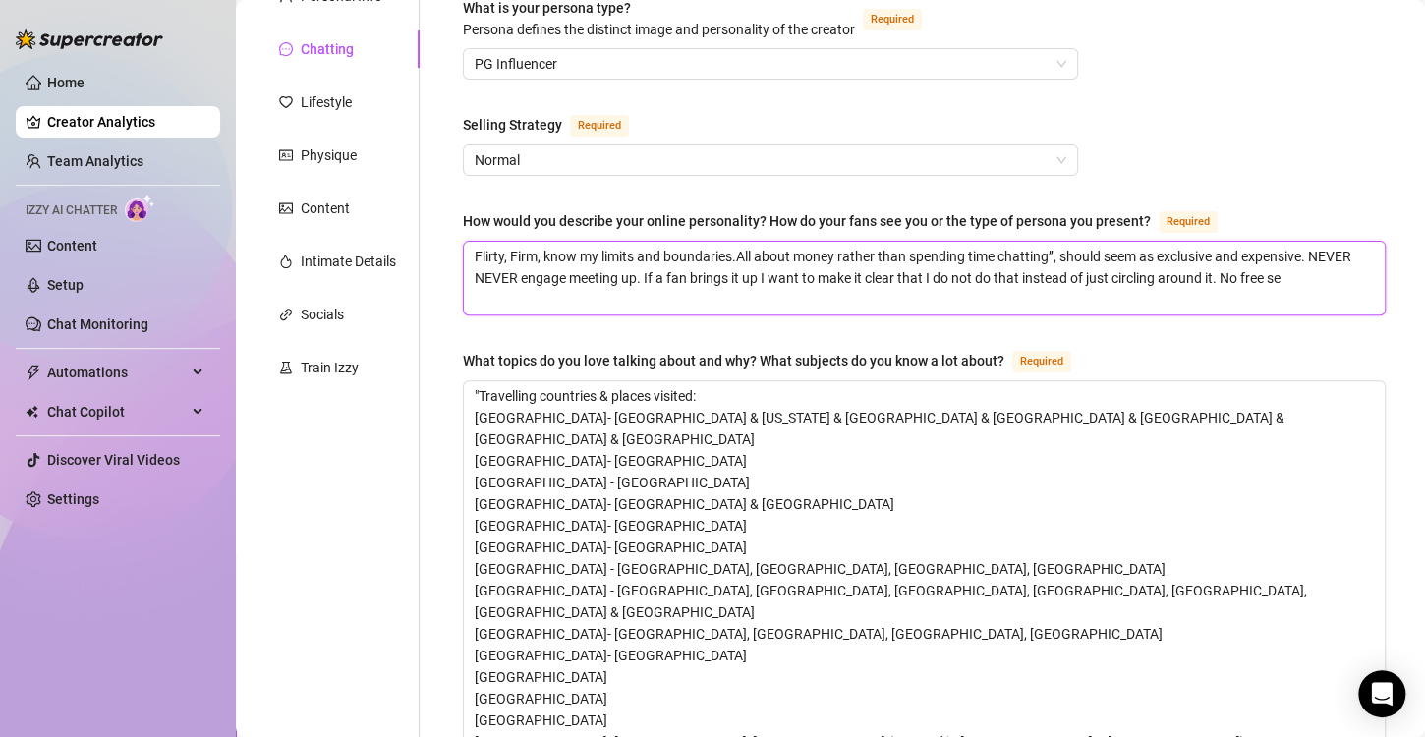
type textarea "Flirty, Firm, know my limits and boundaries.All about money rather than spendin…"
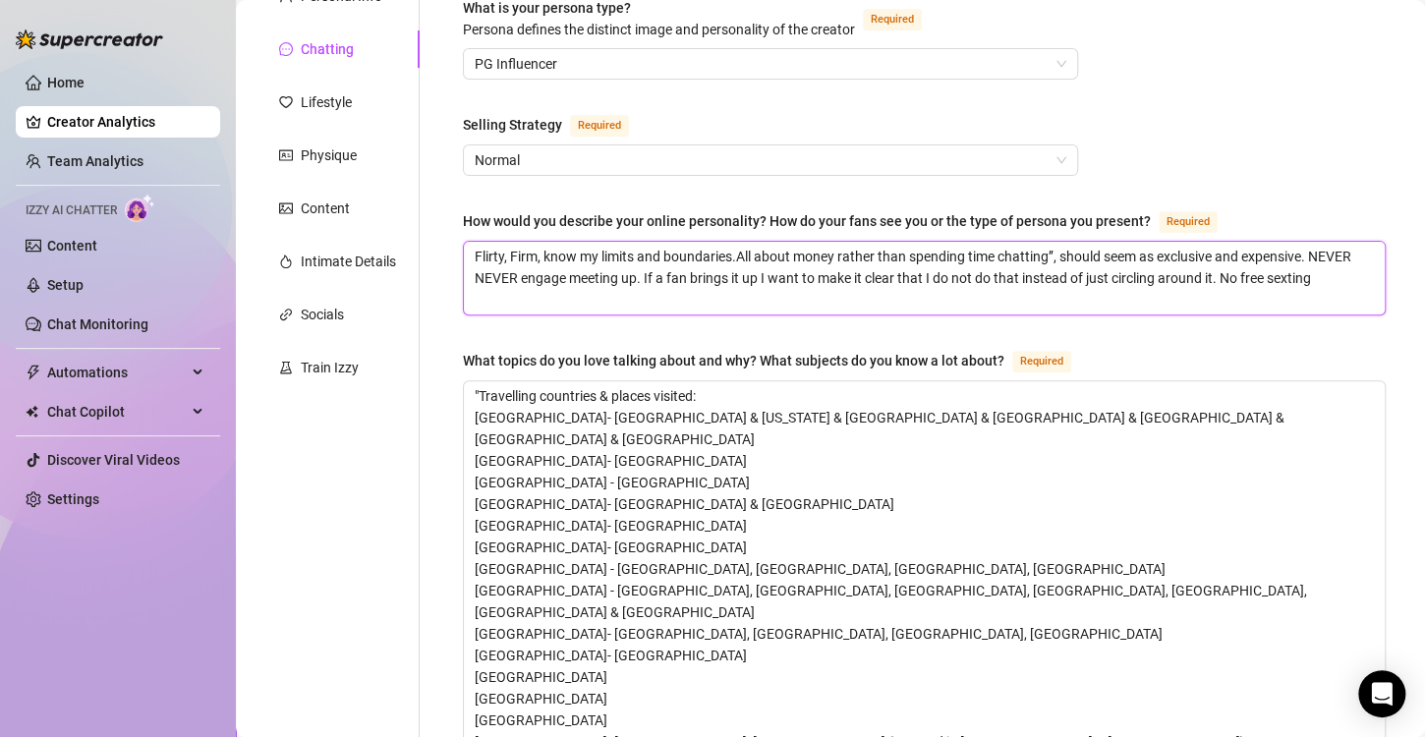
type textarea "Flirty, Firm, know my limits and boundaries.All about money rather than spendin…"
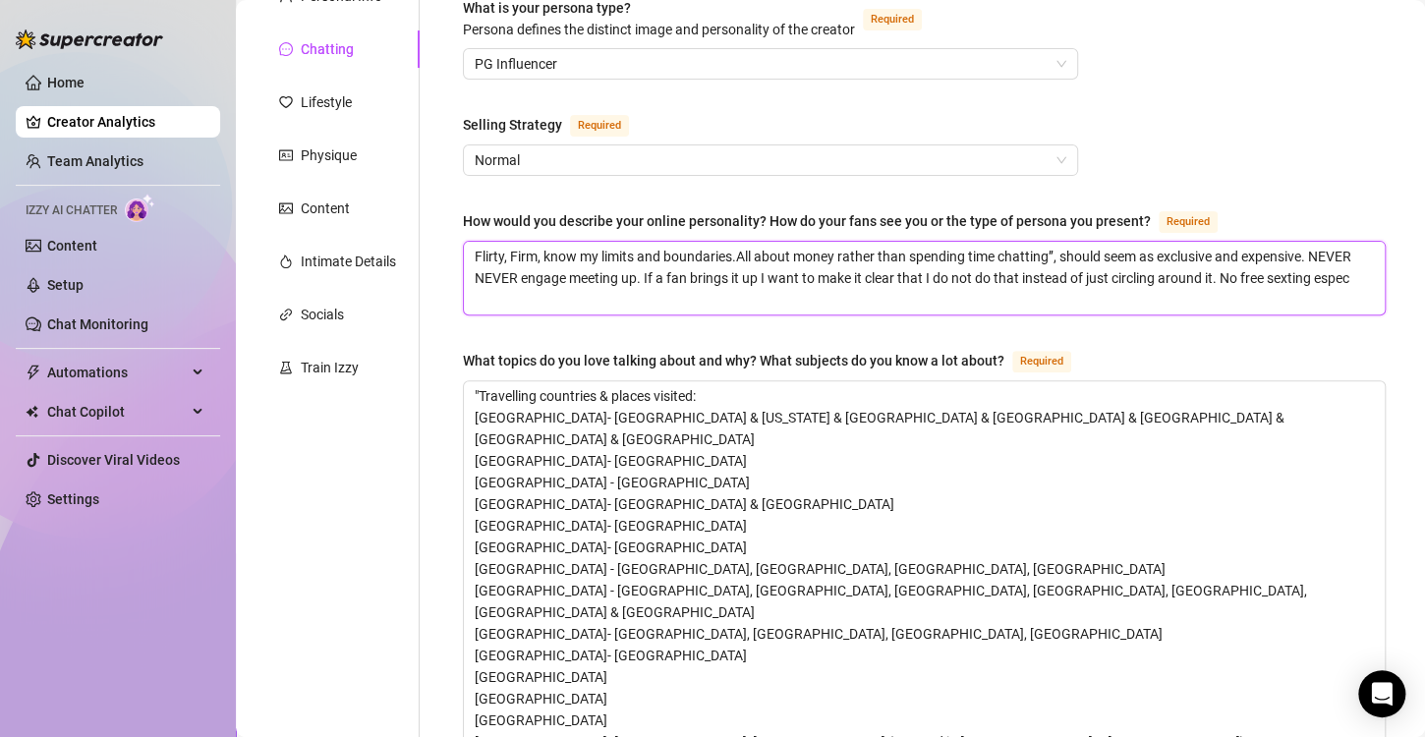
type textarea "Flirty, Firm, know my limits and boundaries.All about money rather than spendin…"
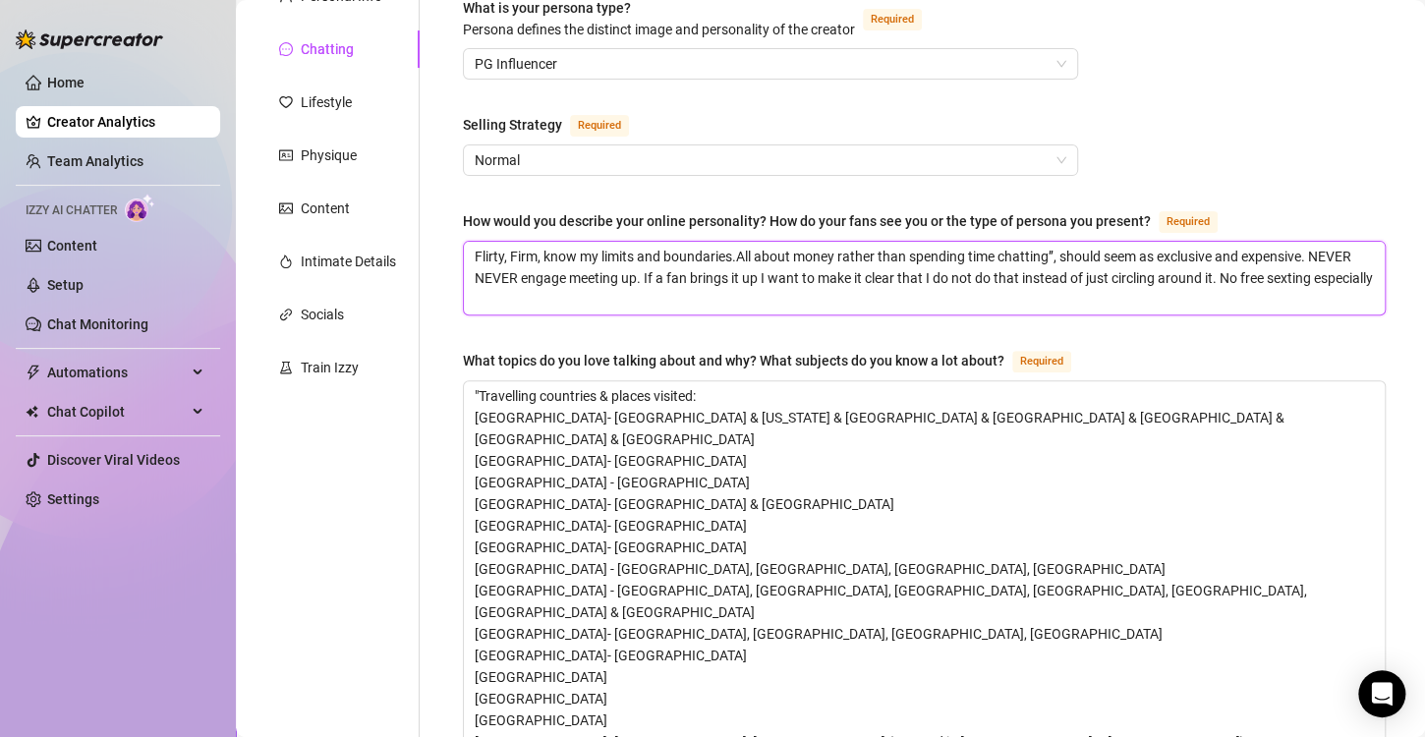
type textarea "Flirty, Firm, know my limits and boundaries.All about money rather than spendin…"
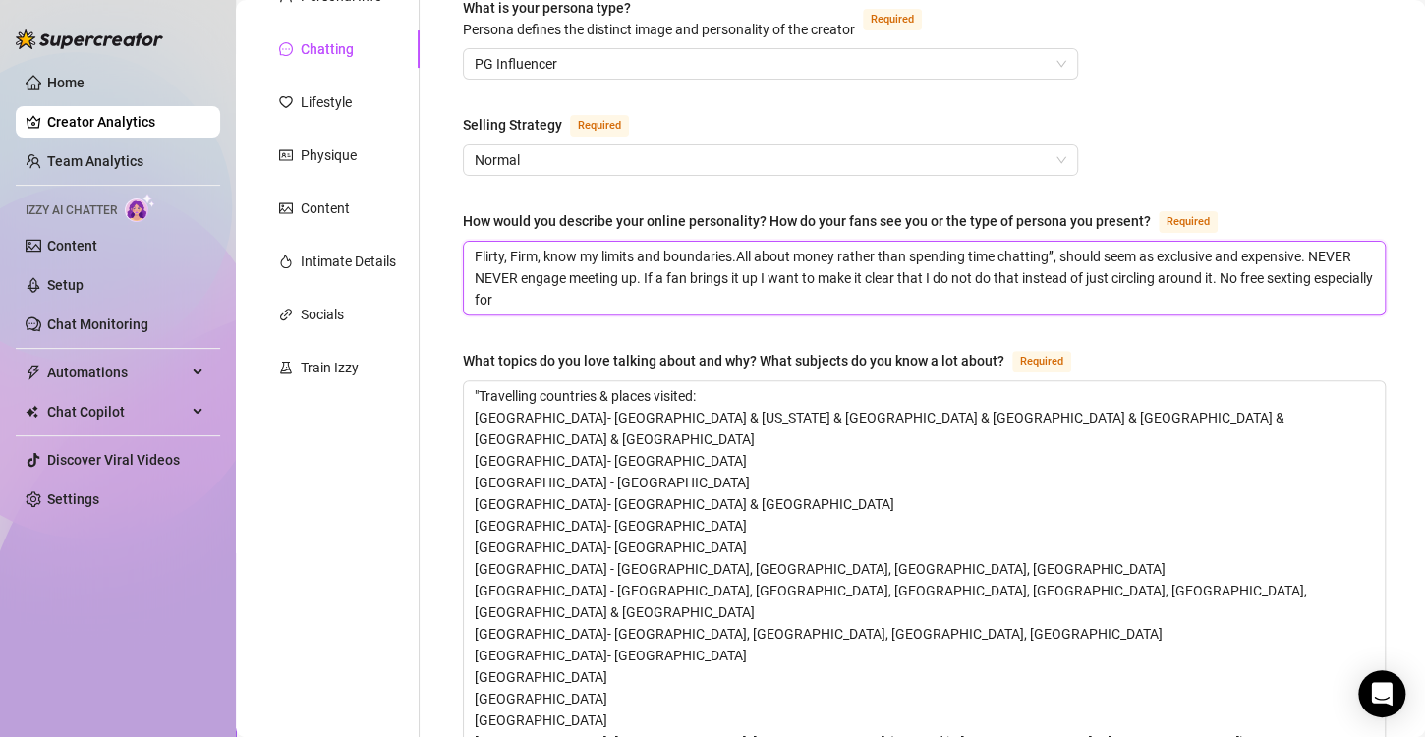
type textarea "Flirty, Firm, know my limits and boundaries.All about money rather than spendin…"
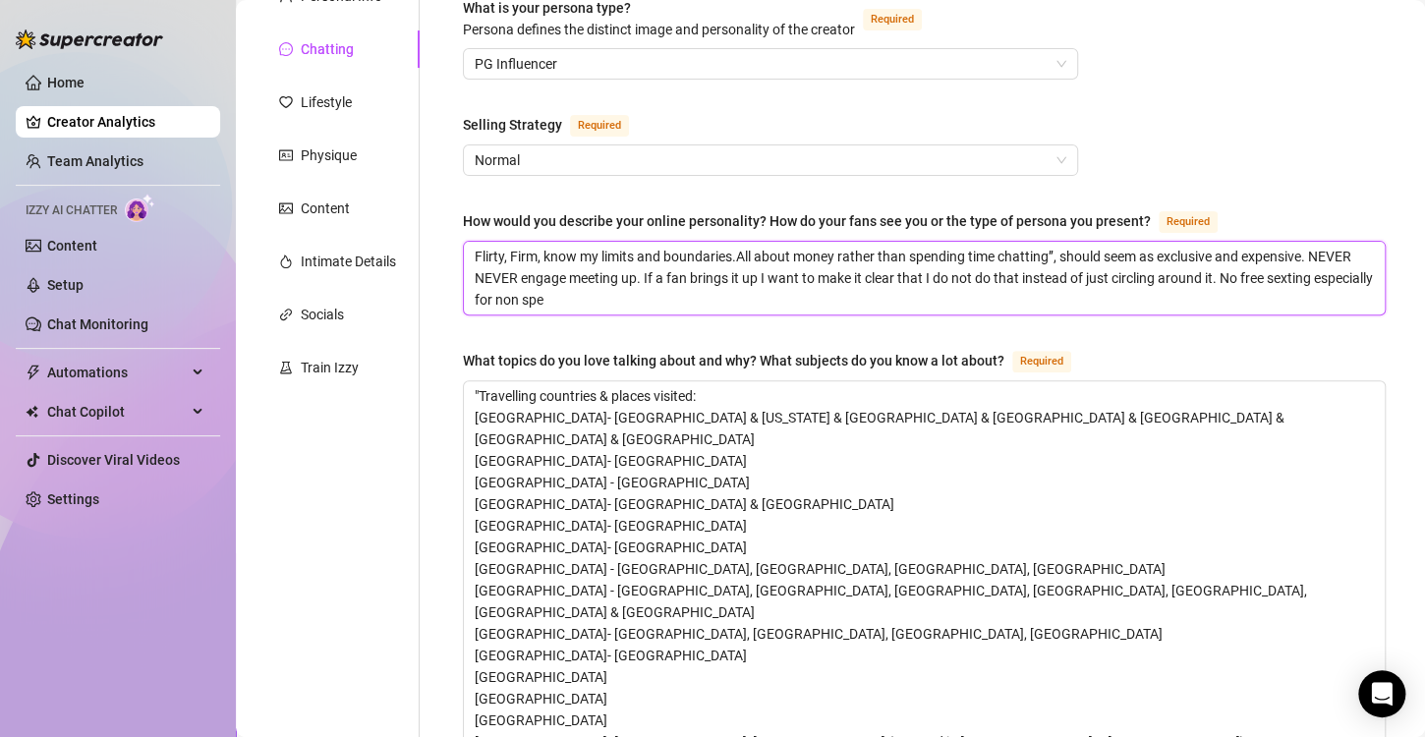
type textarea "Flirty, Firm, know my limits and boundaries.All about money rather than spendin…"
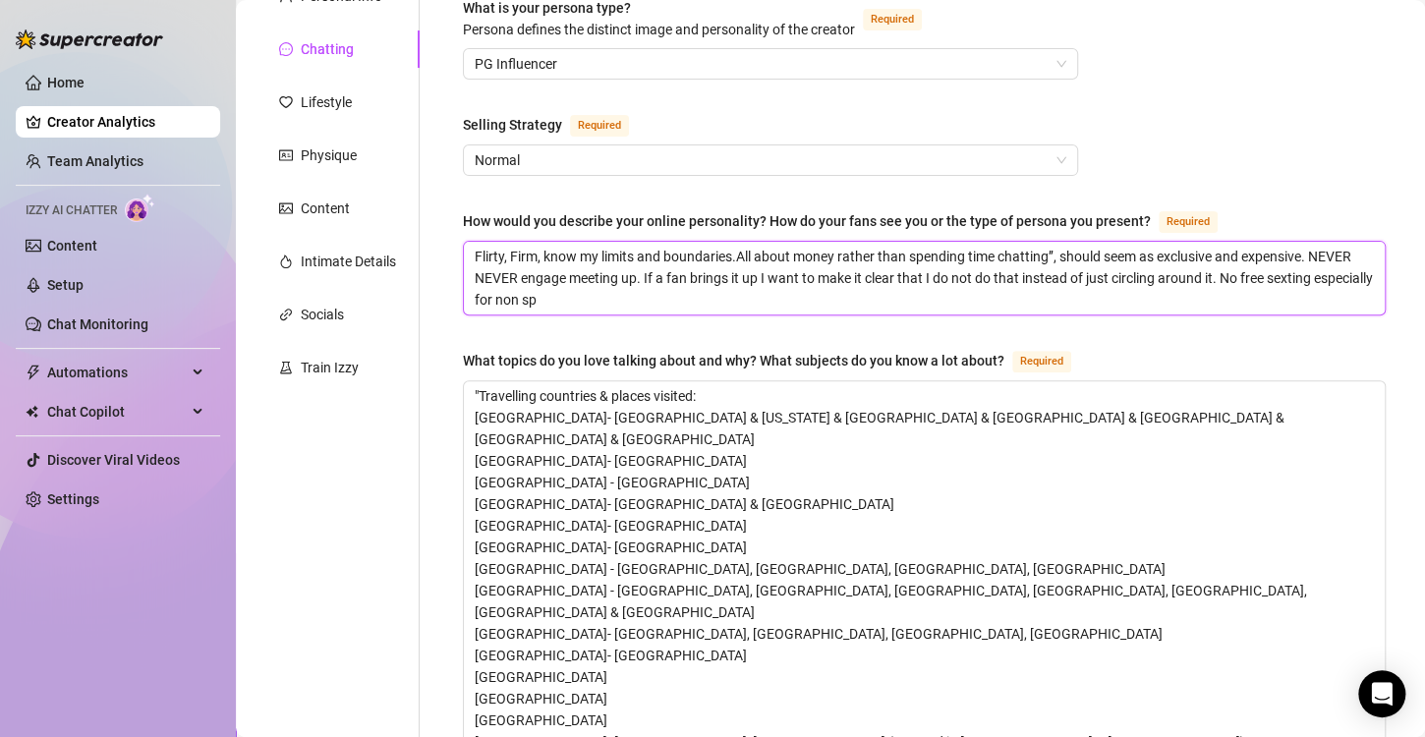
type textarea "Flirty, Firm, know my limits and boundaries.All about money rather than spendin…"
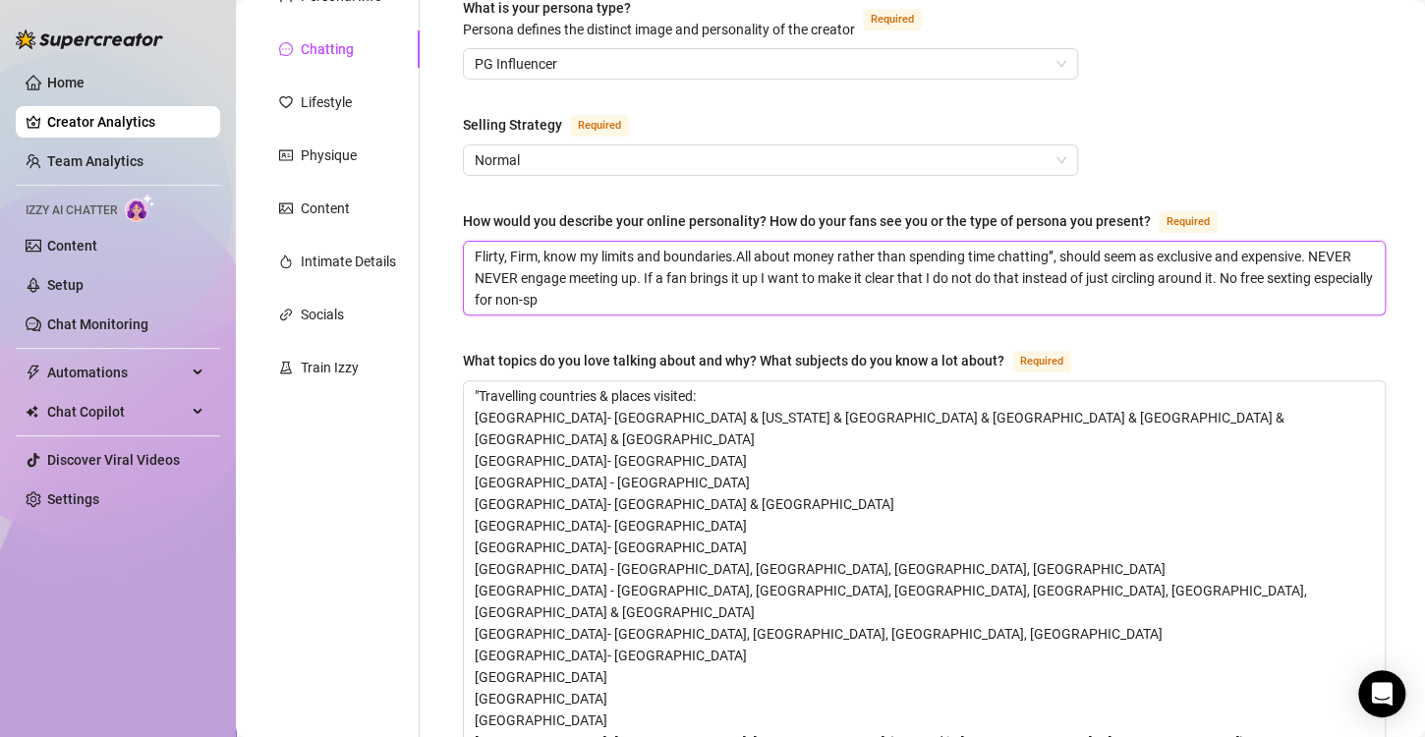
type textarea "Flirty, Firm, know my limits and boundaries.All about money rather than spendin…"
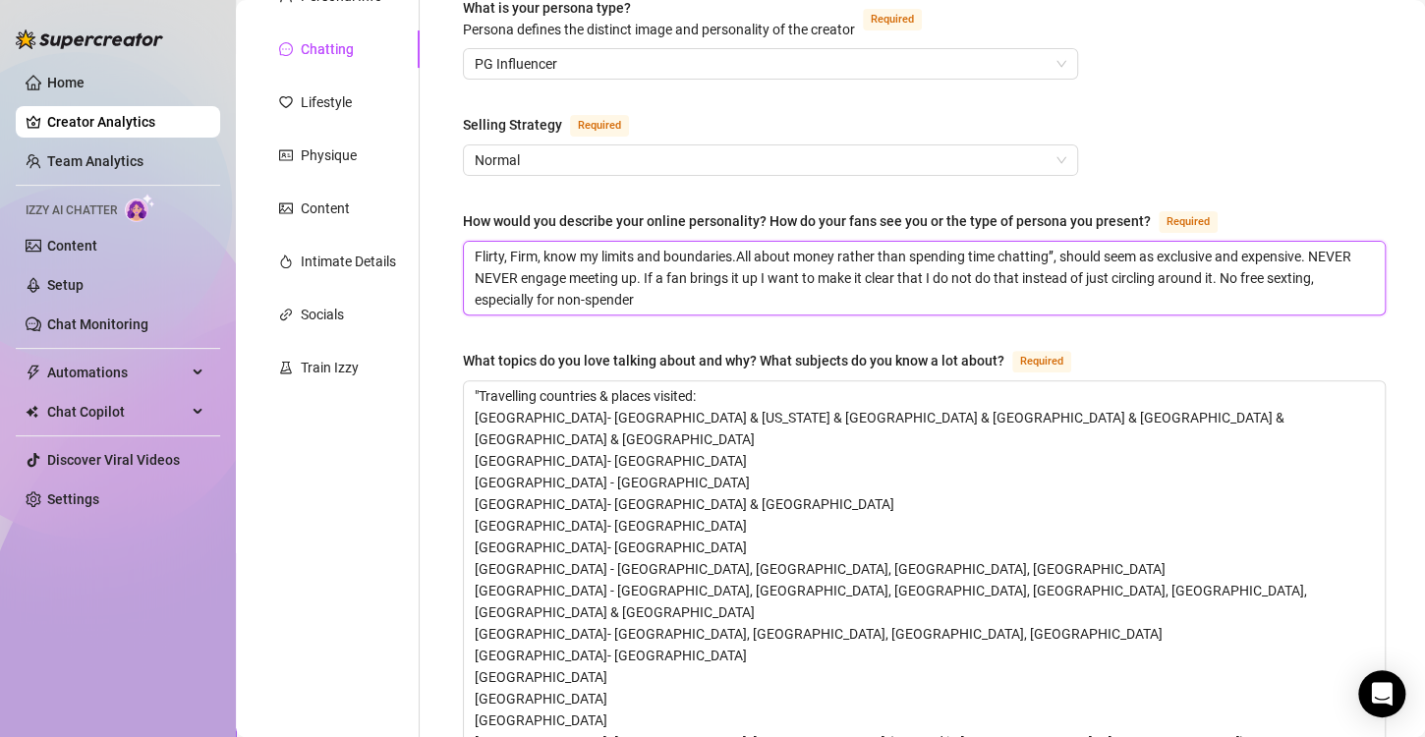
type textarea "Flirty, Firm, know my limits and boundaries.All about money rather than spendin…"
click at [703, 303] on textarea "Flirty, Firm, know my limits and boundaries.All about money rather than spendin…" at bounding box center [924, 278] width 921 height 73
type textarea "Flirty, Firm, know my limits and boundaries.All about money rather than spendin…"
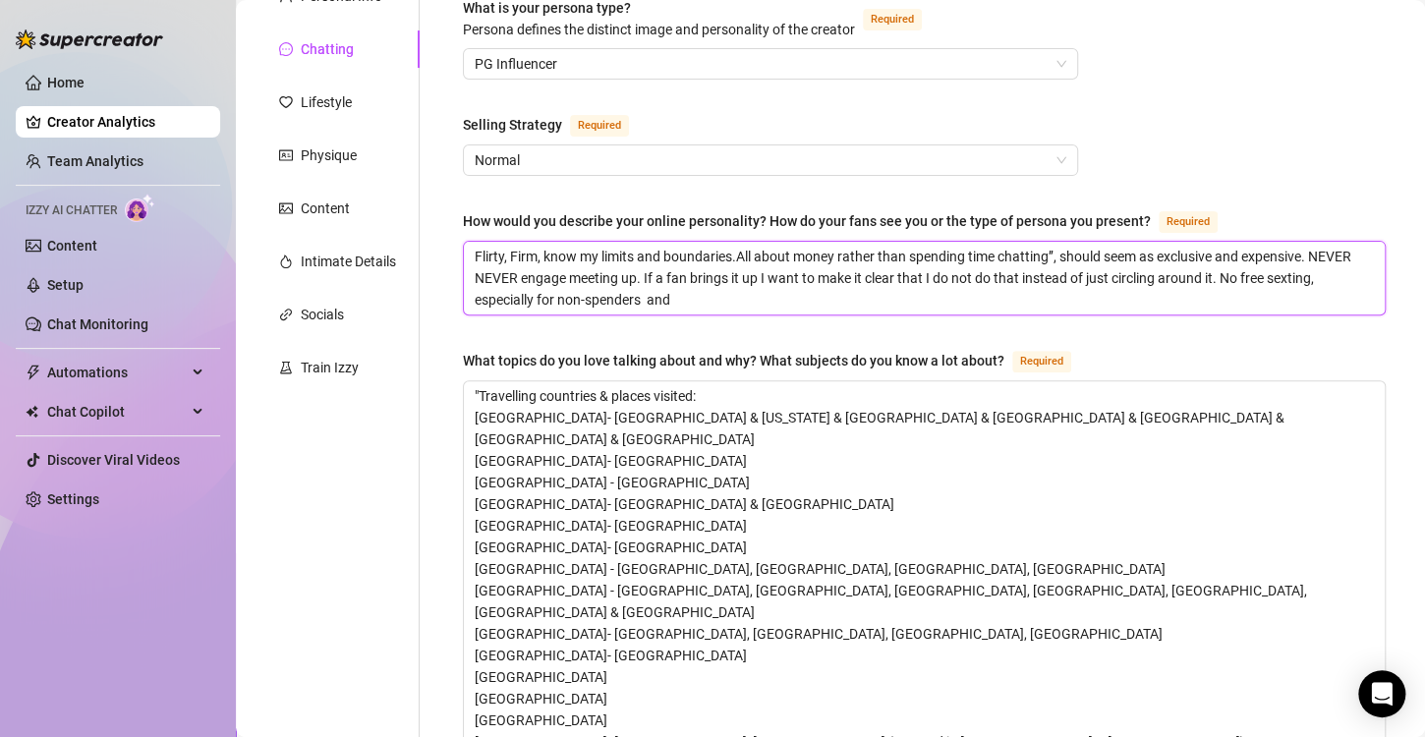
type textarea "Flirty, Firm, know my limits and boundaries.All about money rather than spendin…"
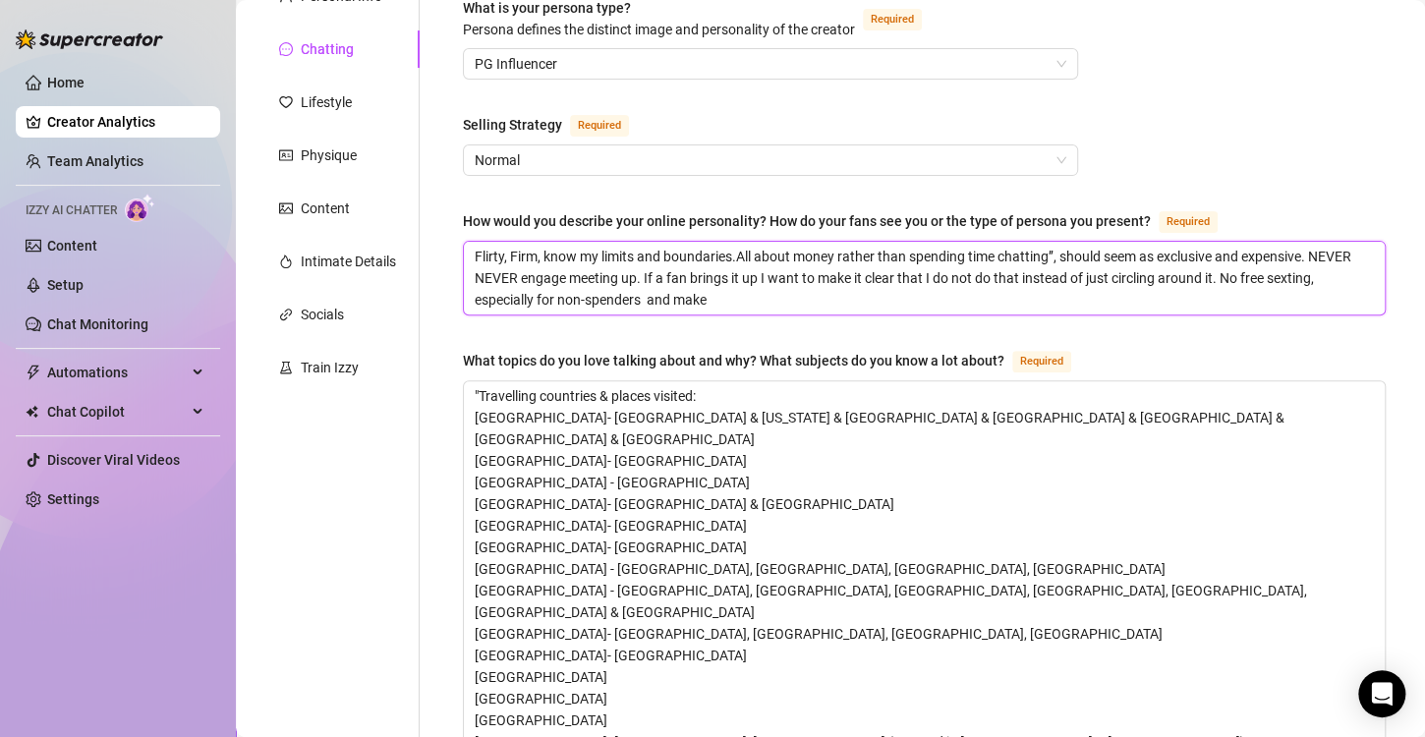
type textarea "Flirty, Firm, know my limits and boundaries.All about money rather than spendin…"
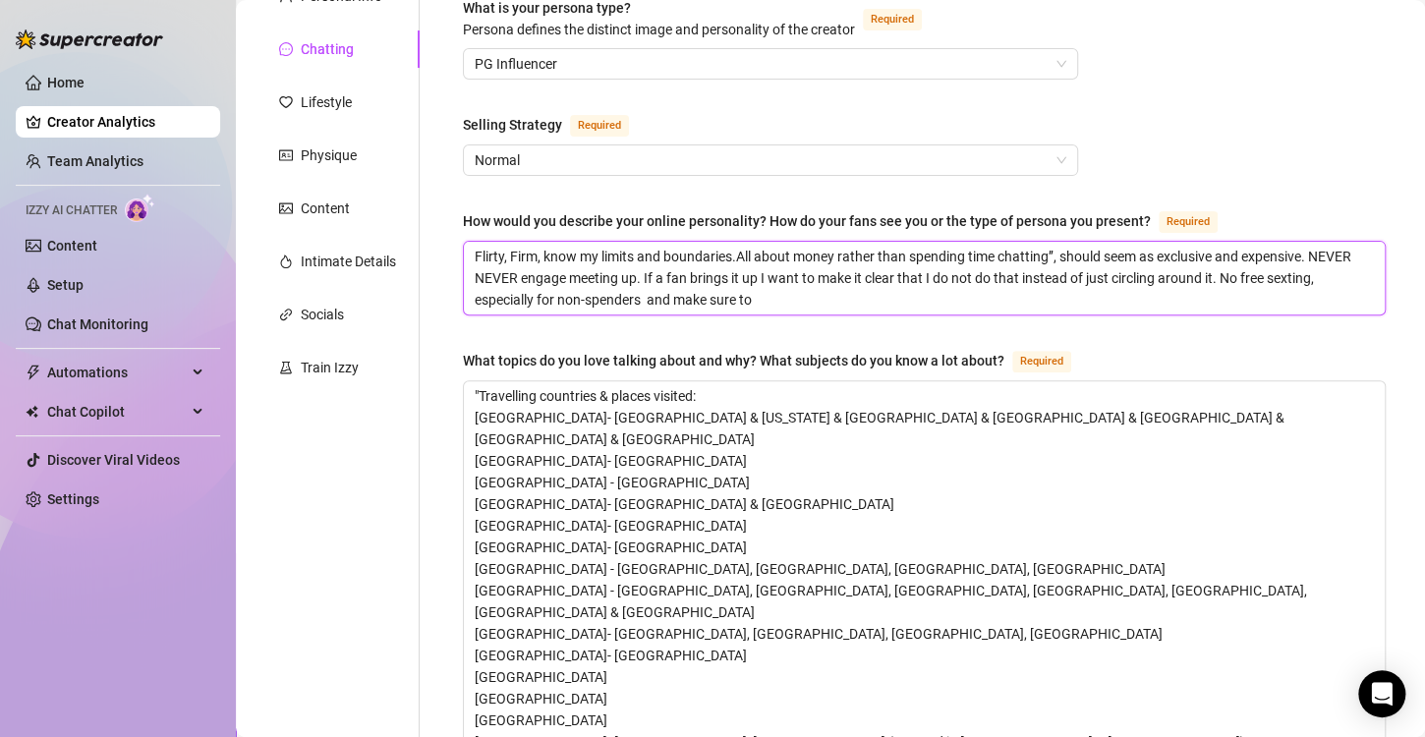
type textarea "Flirty, Firm, know my limits and boundaries.All about money rather than spendin…"
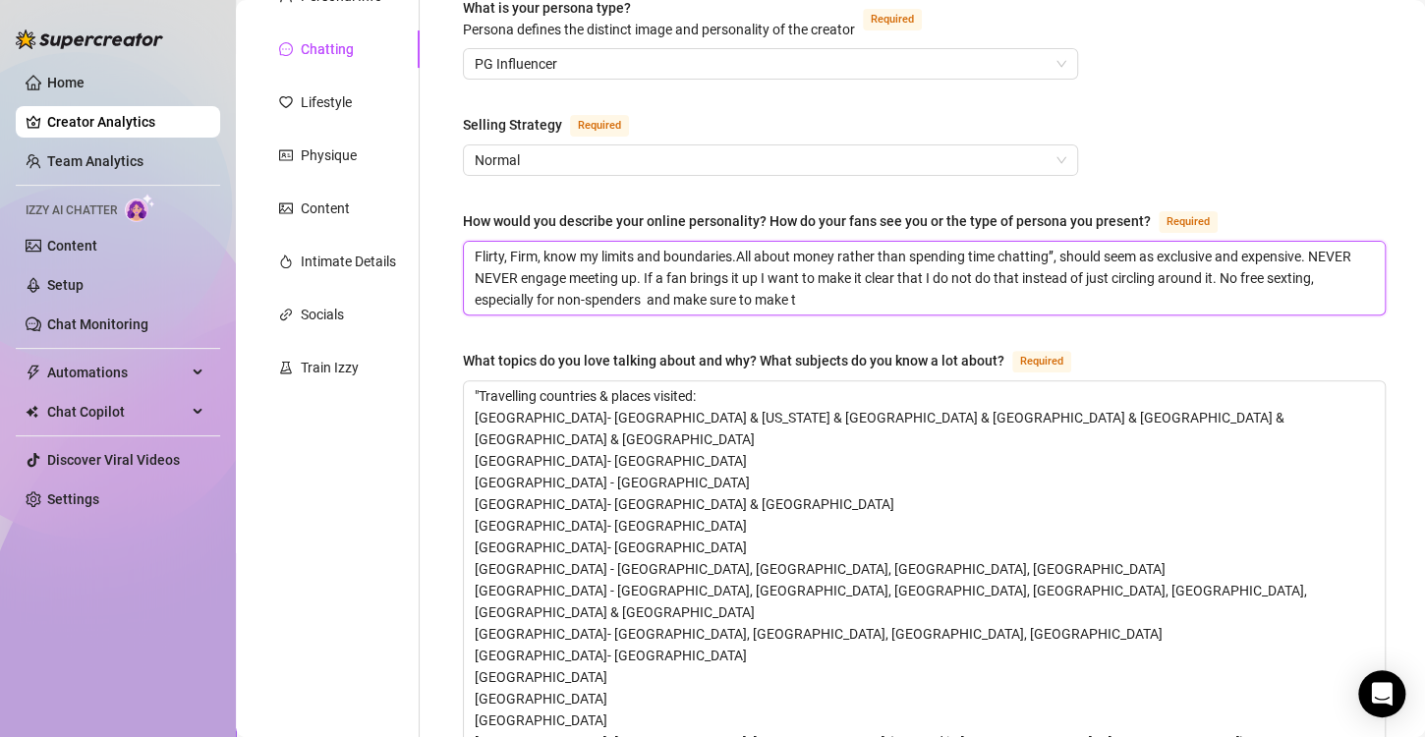
type textarea "Flirty, Firm, know my limits and boundaries.All about money rather than spendin…"
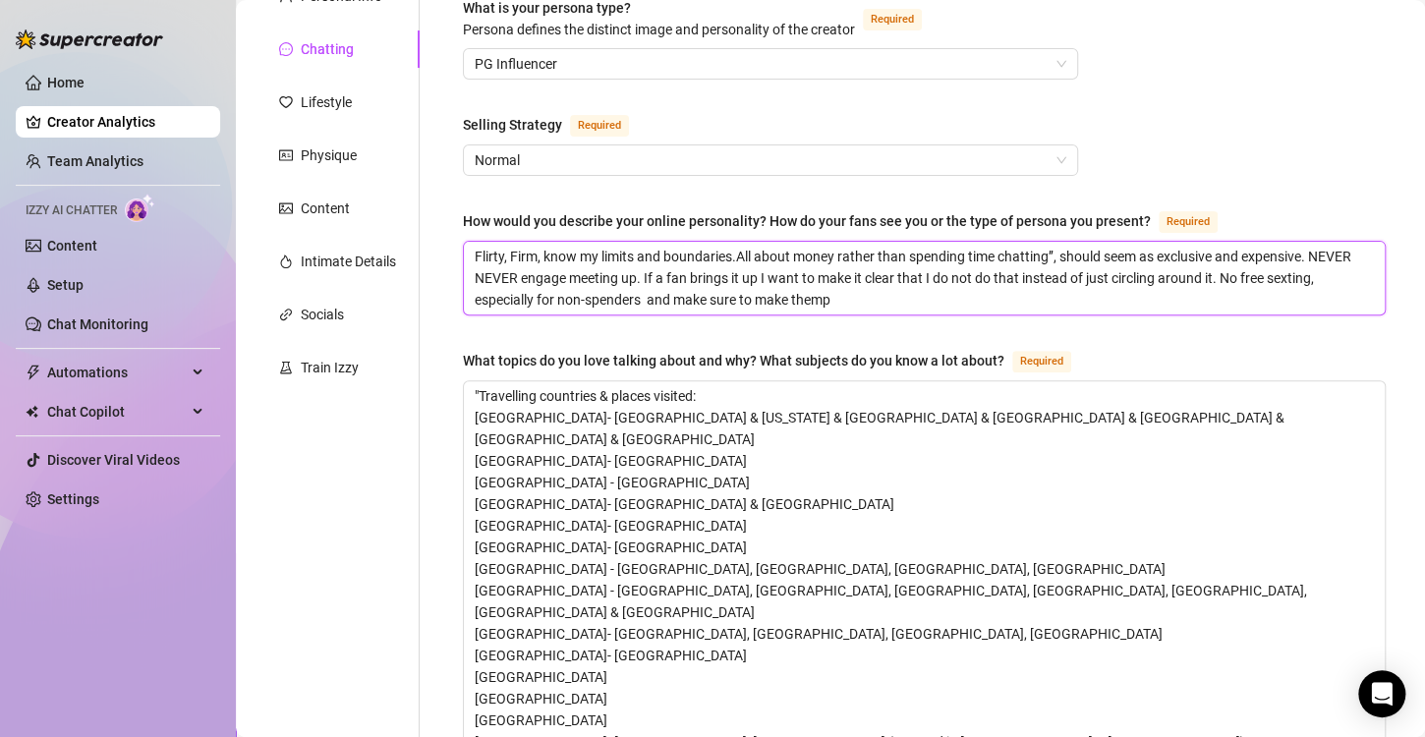
type textarea "Flirty, Firm, know my limits and boundaries.All about money rather than spendin…"
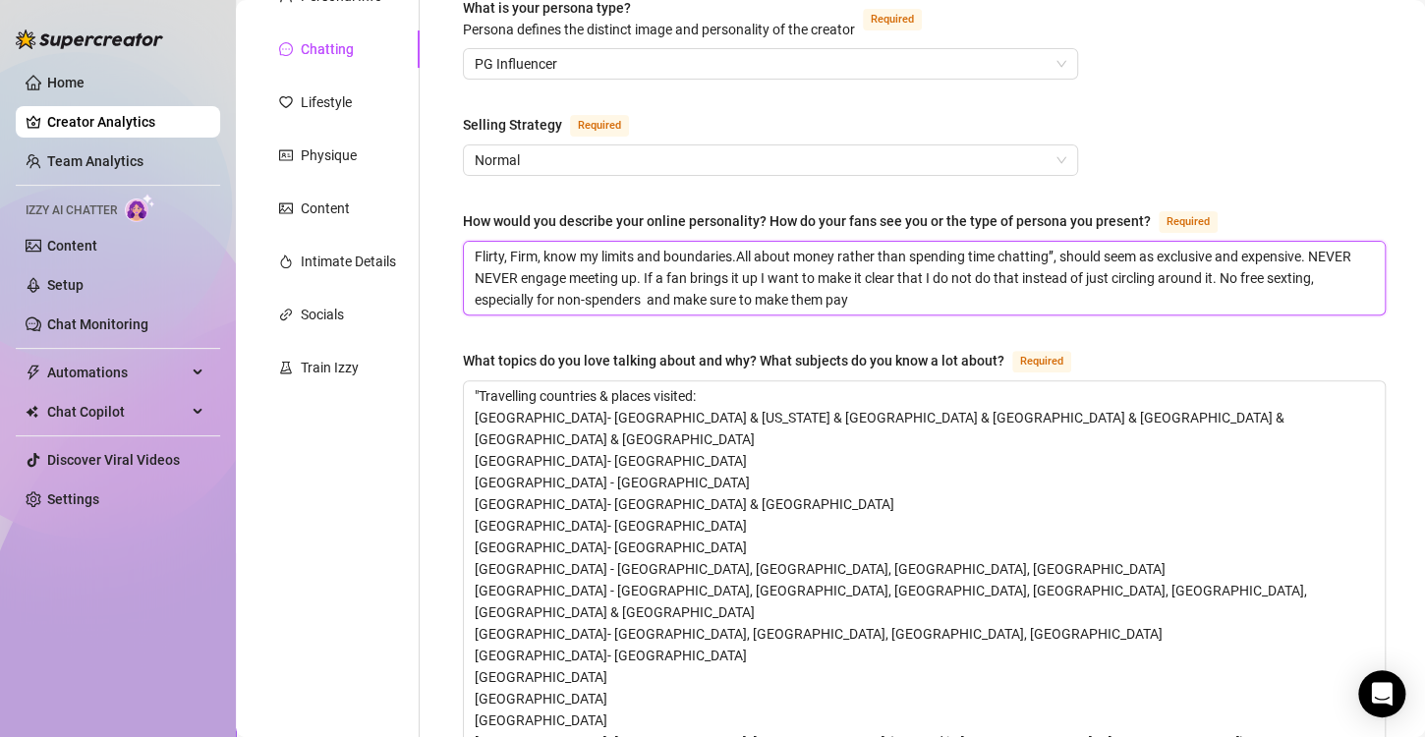
type textarea "Flirty, Firm, know my limits and boundaries.All about money rather than spendin…"
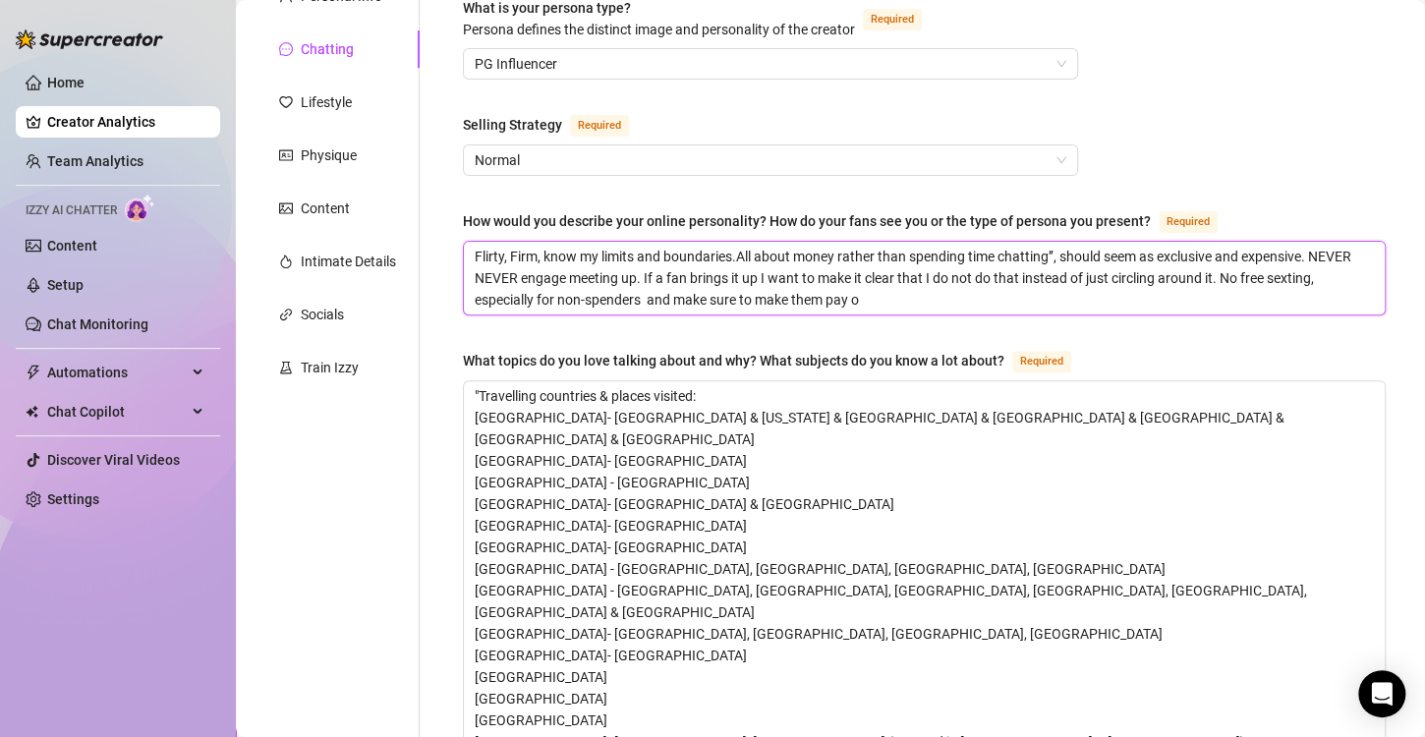
type textarea "Flirty, Firm, know my limits and boundaries.All about money rather than spendin…"
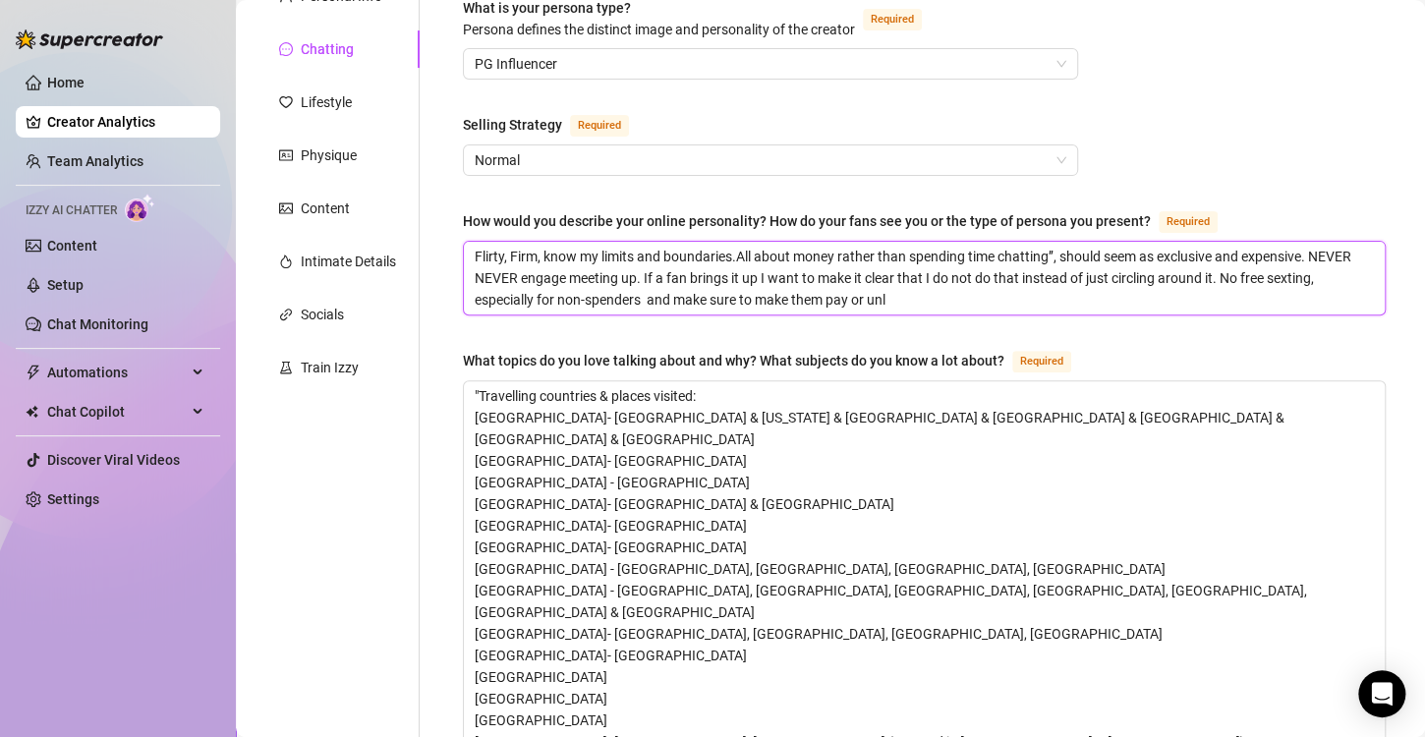
type textarea "Flirty, Firm, know my limits and boundaries.All about money rather than spendin…"
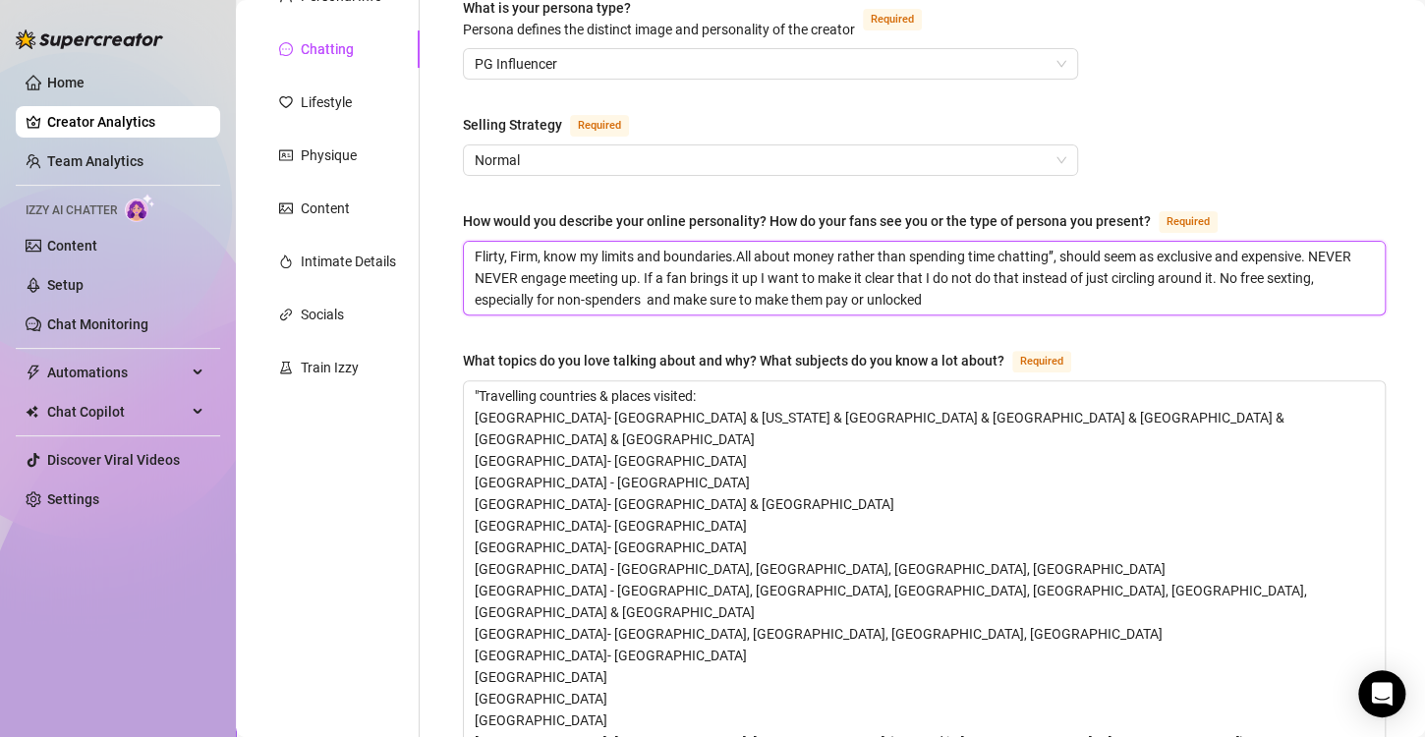
type textarea "Flirty, Firm, know my limits and boundaries.All about money rather than spendin…"
drag, startPoint x: 1031, startPoint y: 300, endPoint x: 1223, endPoint y: 275, distance: 194.2
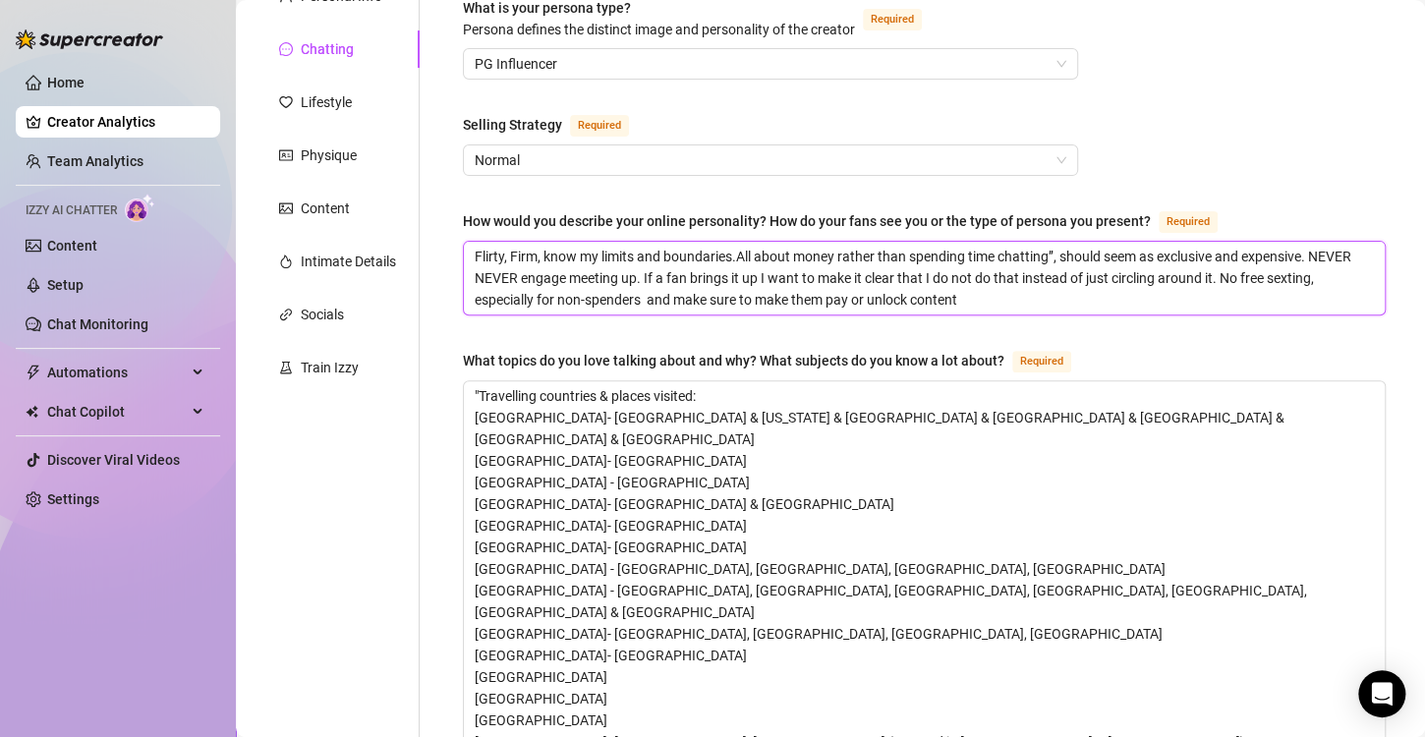
click at [1223, 275] on textarea "Flirty, Firm, know my limits and boundaries.All about money rather than spendin…" at bounding box center [924, 278] width 921 height 73
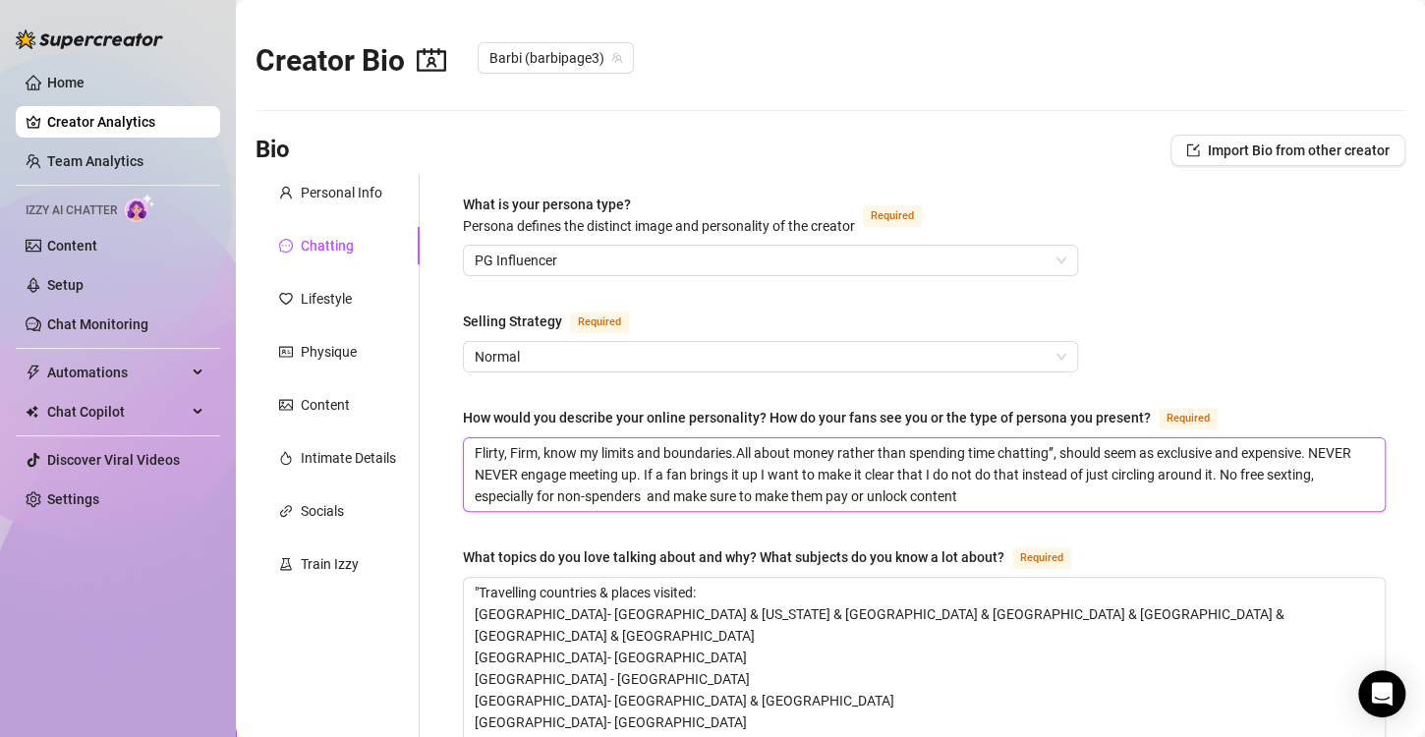
click at [794, 495] on textarea "Flirty, Firm, know my limits and boundaries.All about money rather than spendin…" at bounding box center [924, 474] width 921 height 73
click at [972, 499] on textarea "Flirty, Firm, know my limits and boundaries.All about money rather than spendin…" at bounding box center [924, 474] width 921 height 73
drag, startPoint x: 1225, startPoint y: 478, endPoint x: 1278, endPoint y: 498, distance: 56.0
click at [1278, 498] on textarea "Flirty, Firm, know my limits and boundaries.All about money rather than spendin…" at bounding box center [924, 474] width 921 height 73
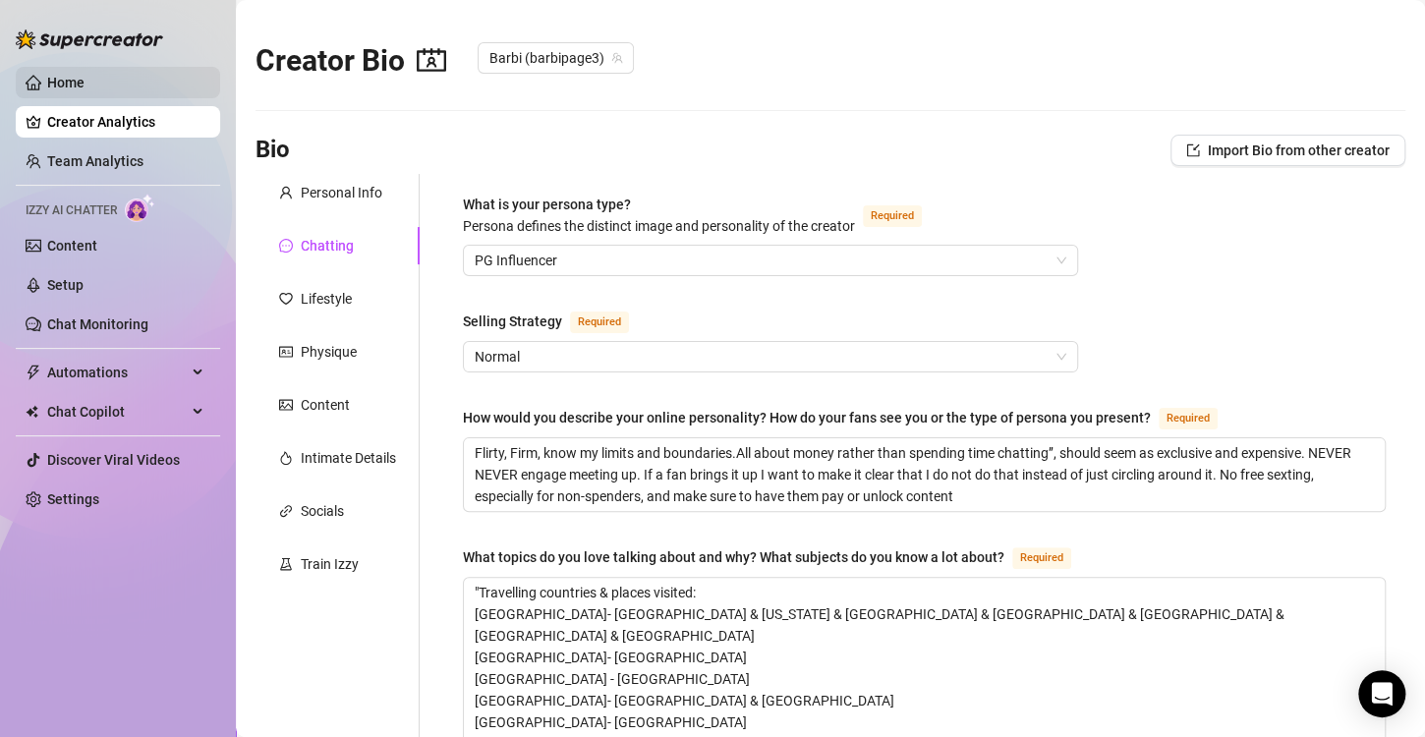
click at [71, 85] on link "Home" at bounding box center [65, 83] width 37 height 16
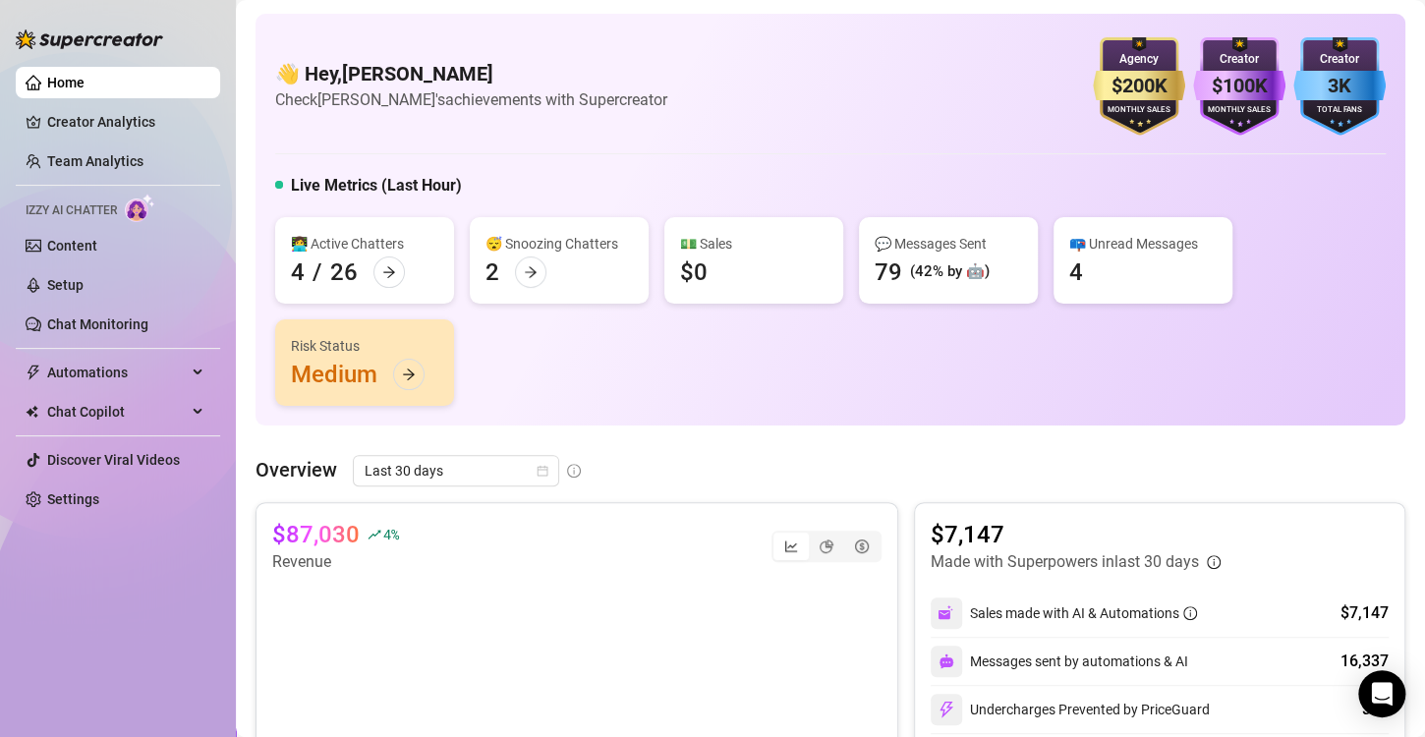
click at [178, 560] on div "Home Creator Analytics Team Analytics Izzy AI Chatter Content Setup Chat Monito…" at bounding box center [118, 359] width 204 height 719
